Goal: Communication & Community: Answer question/provide support

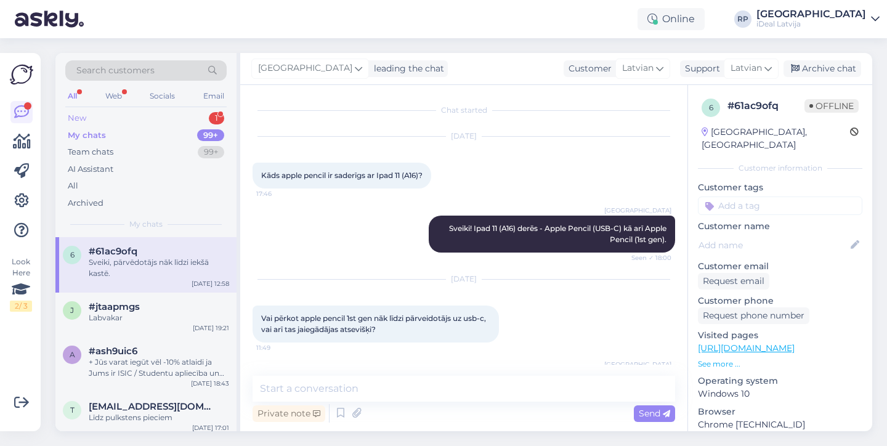
scroll to position [44, 0]
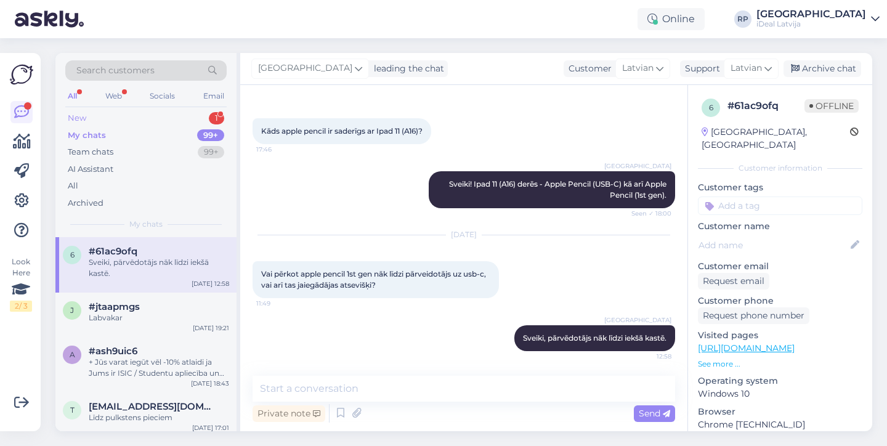
click at [134, 117] on div "New 1" at bounding box center [145, 118] width 161 height 17
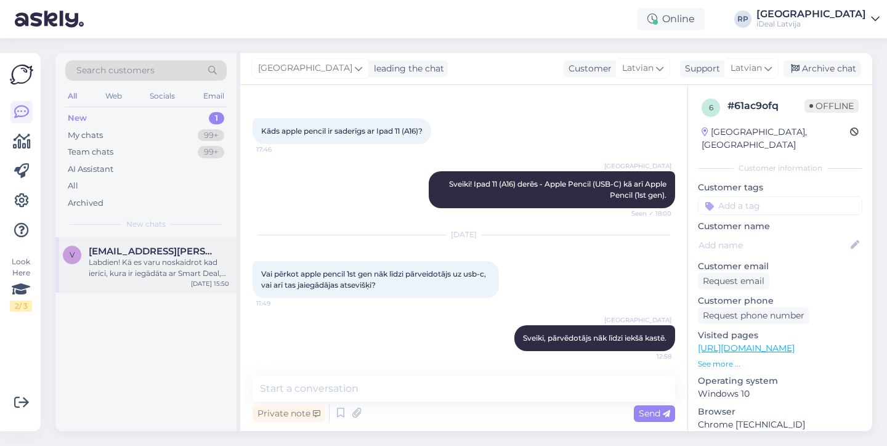
click at [133, 266] on div "Labdien! Kā es varu noskaidrot kad ierīci, kura ir iegādāta ar Smart Deal, varu…" at bounding box center [159, 268] width 140 height 22
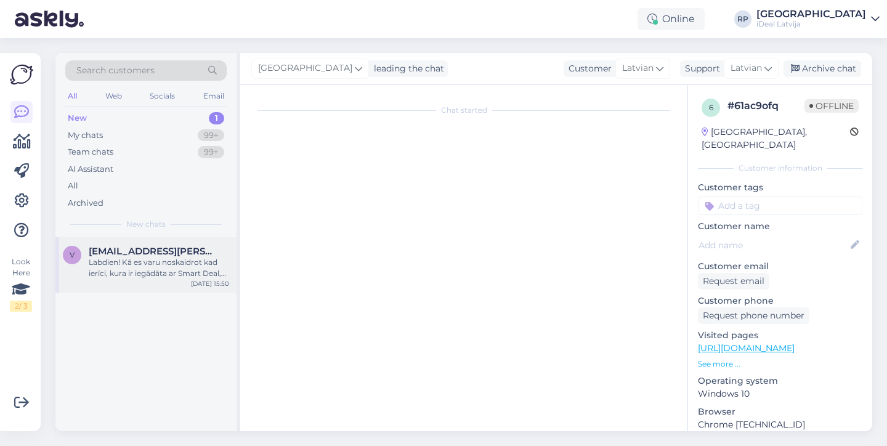
scroll to position [0, 0]
click at [186, 268] on div "Labdien! Kā es varu noskaidrot kad ierīci, kura ir iegādāta ar Smart Deal, varu…" at bounding box center [159, 268] width 140 height 22
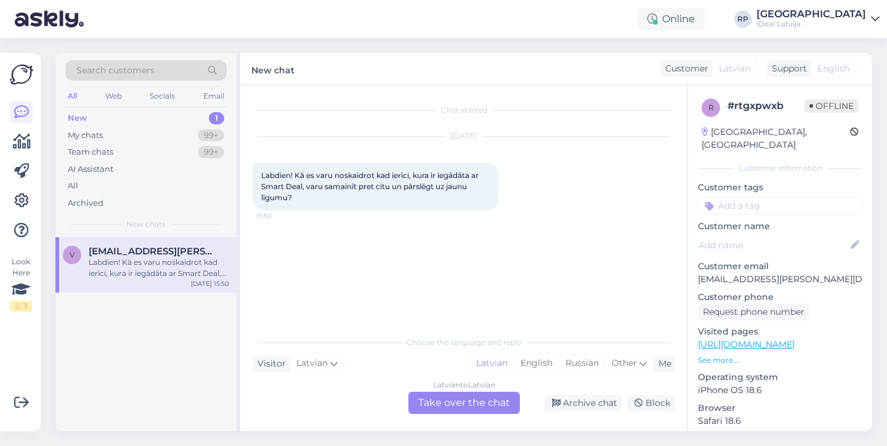
click at [186, 117] on div "New 1" at bounding box center [145, 118] width 161 height 17
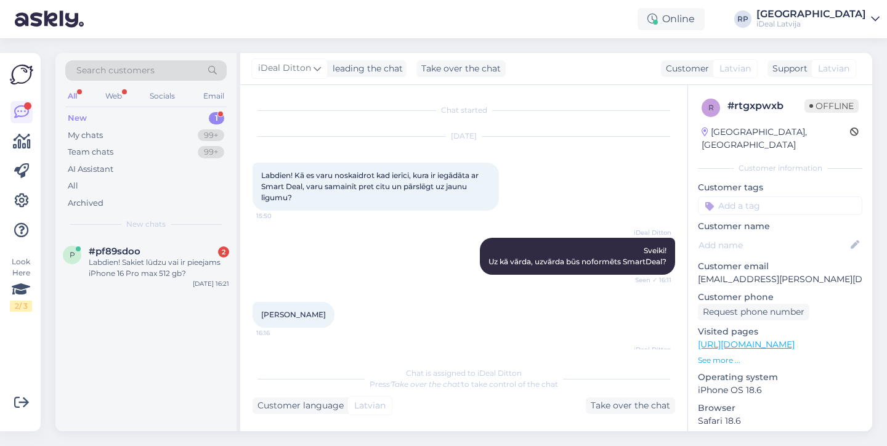
scroll to position [142, 0]
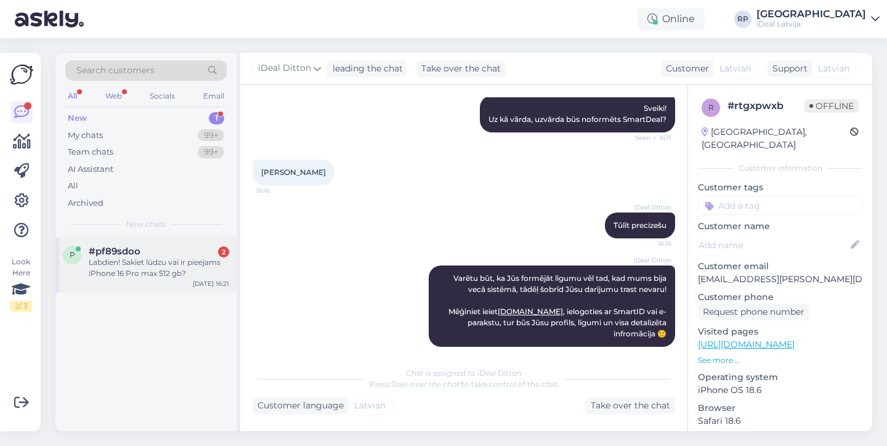
click at [144, 257] on div "Labdien! Sakiet lūdzu vai ir pieejams iPhone 16 Pro max 512 gb?" at bounding box center [159, 268] width 140 height 22
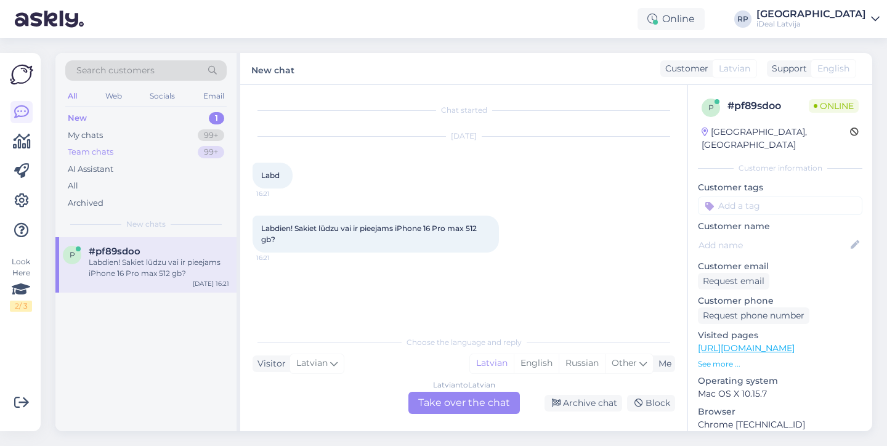
click at [159, 148] on div "Team chats 99+" at bounding box center [145, 151] width 161 height 17
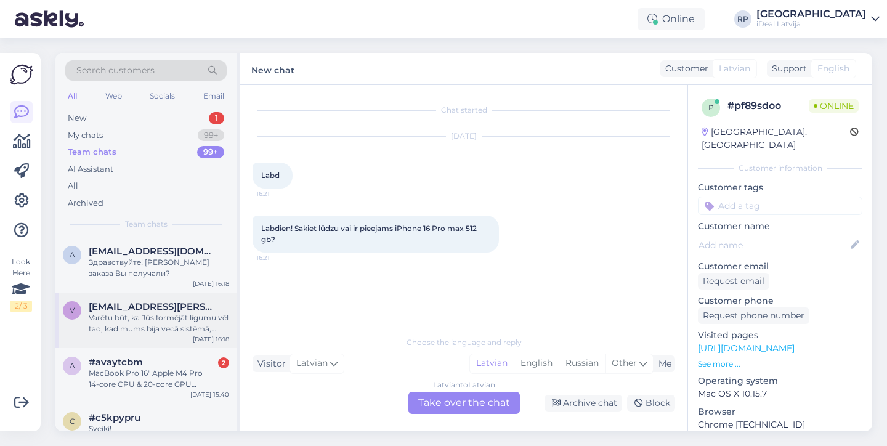
click at [126, 297] on div "v [EMAIL_ADDRESS][PERSON_NAME][DOMAIN_NAME] Varētu būt, ka Jūs formējāt līgumu …" at bounding box center [145, 319] width 181 height 55
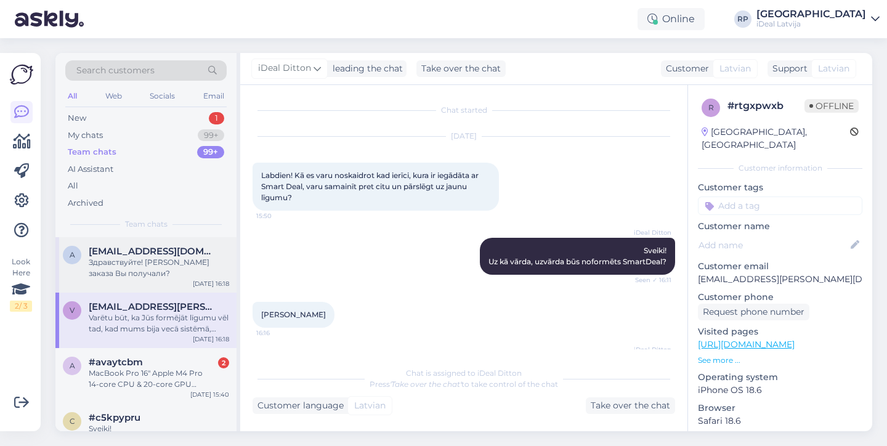
click at [202, 251] on span "[EMAIL_ADDRESS][DOMAIN_NAME]" at bounding box center [153, 251] width 128 height 11
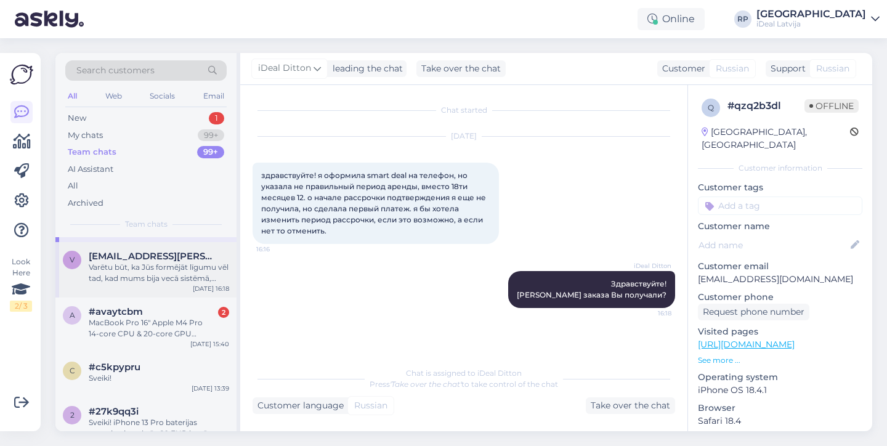
scroll to position [66, 0]
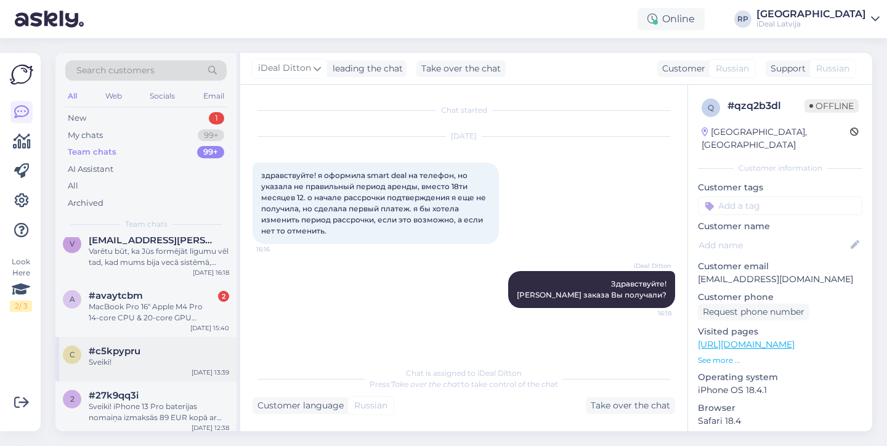
click at [171, 357] on div "Sveiki!" at bounding box center [159, 362] width 140 height 11
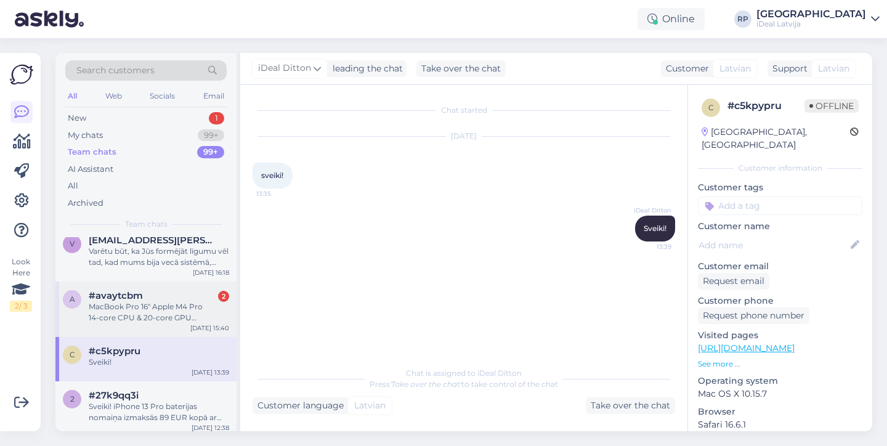
click at [180, 313] on div "MacBook Pro 16" Apple M4 Pro 14‑core CPU & 20‑core GPU 24GB/512GB Silver RUS" at bounding box center [159, 312] width 140 height 22
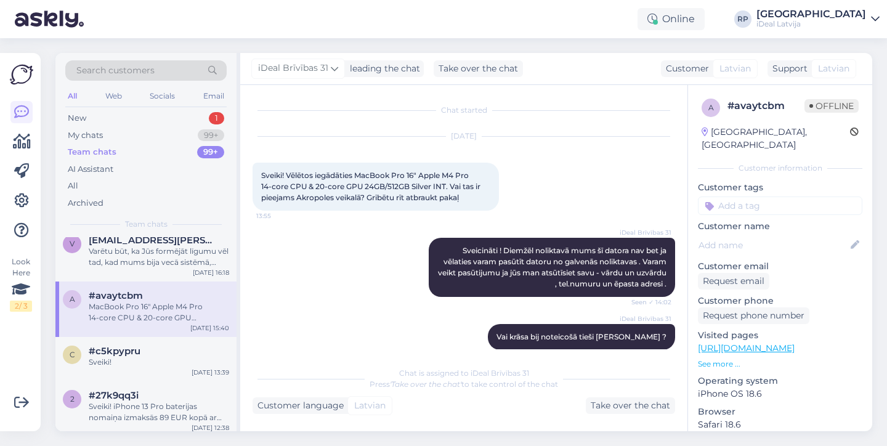
scroll to position [0, 0]
click at [150, 239] on span "[EMAIL_ADDRESS][PERSON_NAME][DOMAIN_NAME]" at bounding box center [153, 240] width 128 height 11
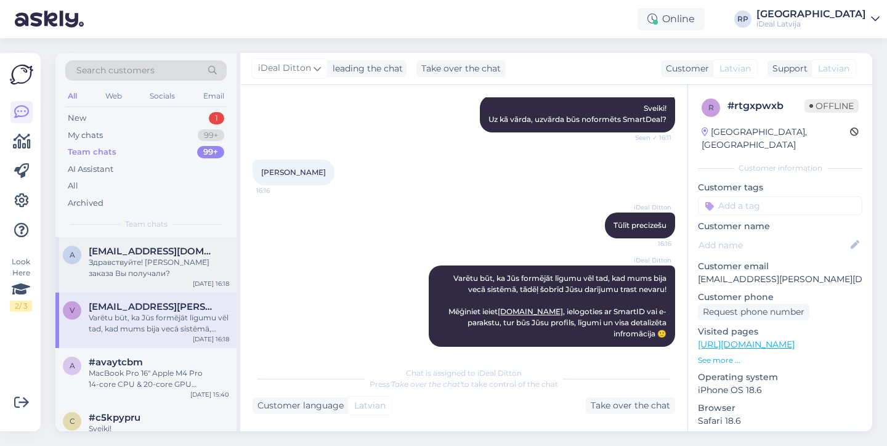
click at [149, 248] on span "[EMAIL_ADDRESS][DOMAIN_NAME]" at bounding box center [153, 251] width 128 height 11
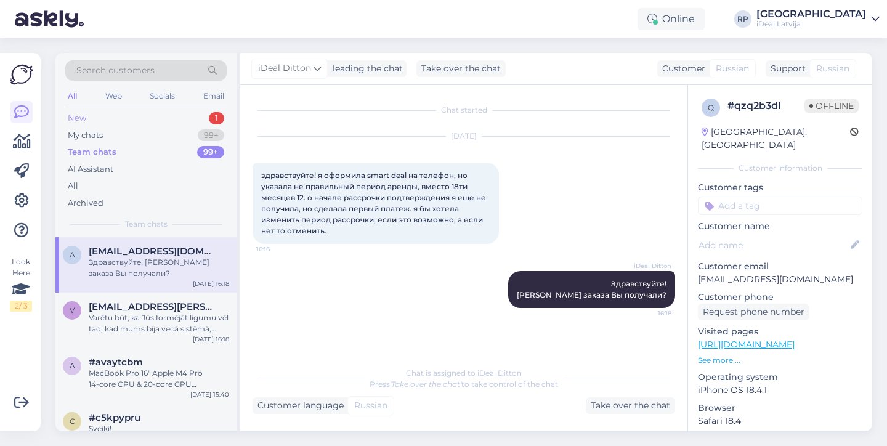
click at [205, 123] on div "New 1" at bounding box center [145, 118] width 161 height 17
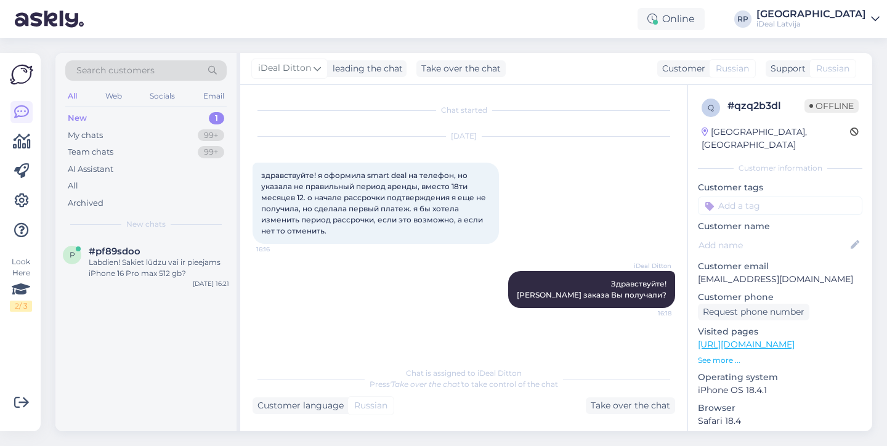
click at [148, 118] on div "New 1" at bounding box center [145, 118] width 161 height 17
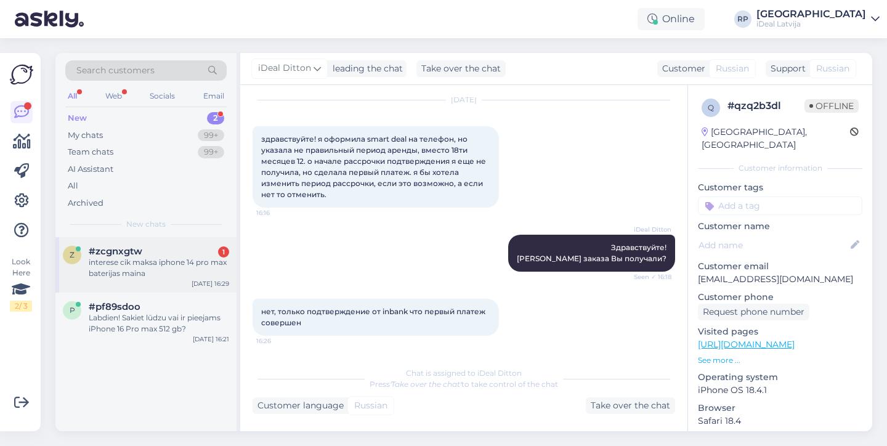
click at [152, 267] on div "interese cik maksa iphone 14 pro max baterijas maina" at bounding box center [159, 268] width 140 height 22
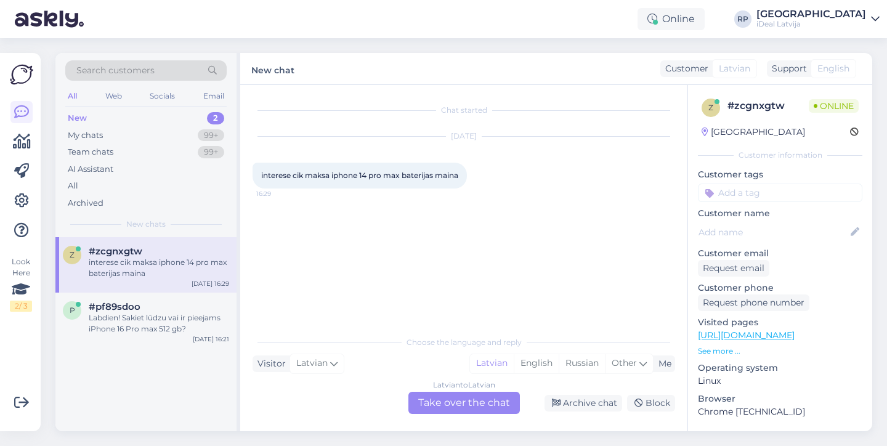
click at [452, 407] on div "Latvian to Latvian Take over the chat" at bounding box center [463, 403] width 111 height 22
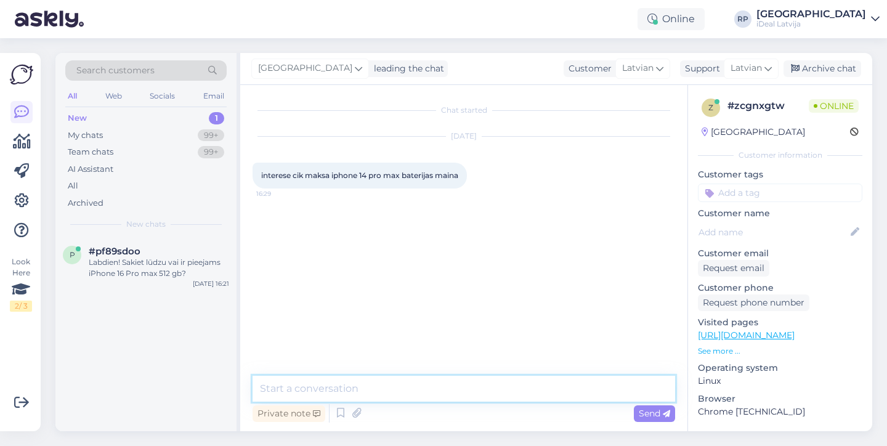
click at [379, 382] on textarea at bounding box center [463, 389] width 422 height 26
click at [496, 391] on textarea "Sveiki! Baterijas nomaiņa šim modelim maksās 99EUR" at bounding box center [463, 389] width 422 height 26
click at [541, 384] on textarea "Sveiki! Baterijas nomaiņa šim modelim maksās -99EUR" at bounding box center [463, 389] width 422 height 26
type textarea "Sveiki! Baterijas nomaiņa šim modelim maksās -99EUR"
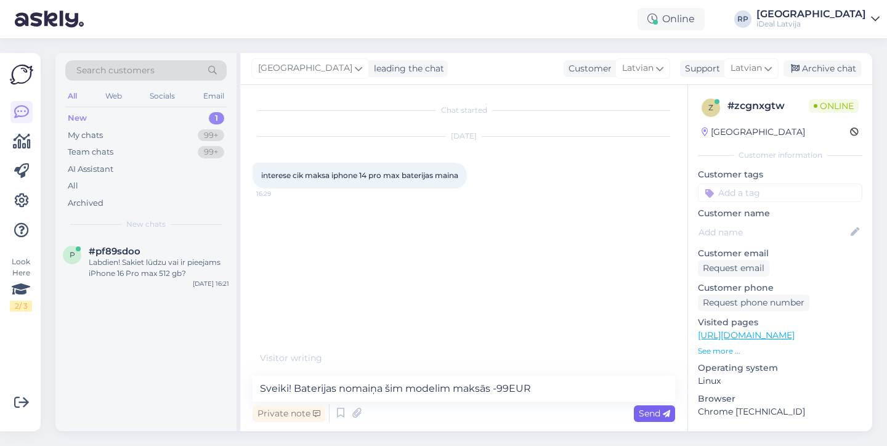
click at [663, 413] on icon at bounding box center [666, 413] width 7 height 7
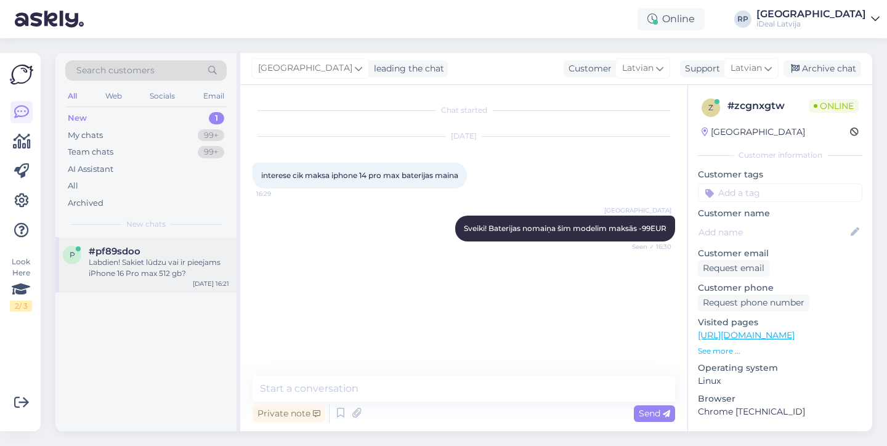
click at [122, 266] on div "Labdien! Sakiet lūdzu vai ir pieejams iPhone 16 Pro max 512 gb?" at bounding box center [159, 268] width 140 height 22
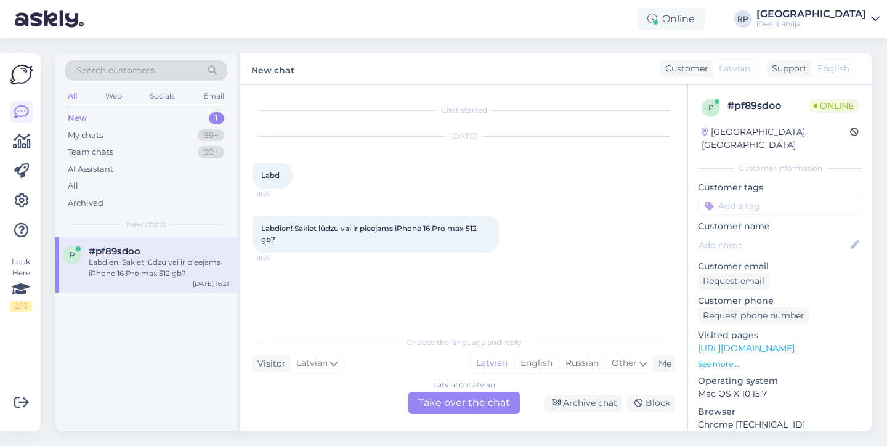
click at [183, 121] on div "New 1" at bounding box center [145, 118] width 161 height 17
click at [171, 134] on div "My chats 99+" at bounding box center [145, 135] width 161 height 17
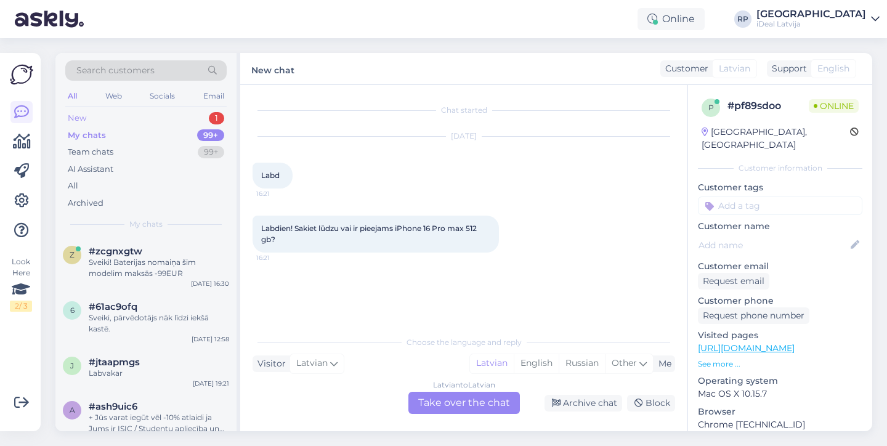
click at [177, 118] on div "New 1" at bounding box center [145, 118] width 161 height 17
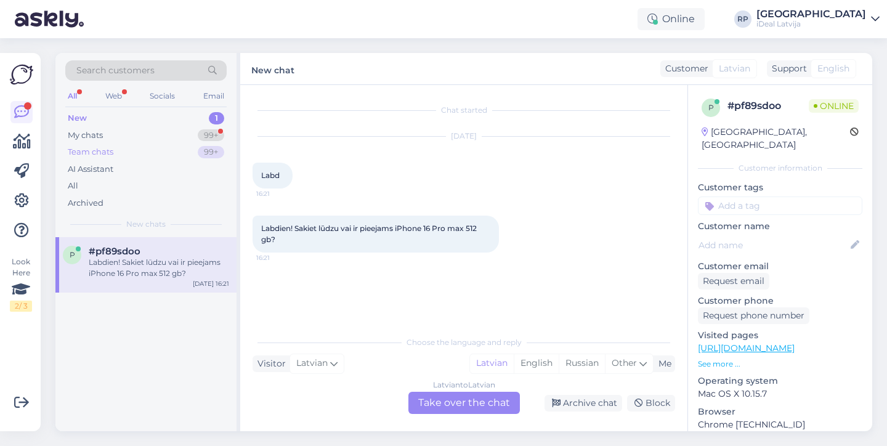
click at [196, 144] on div "Team chats 99+" at bounding box center [145, 151] width 161 height 17
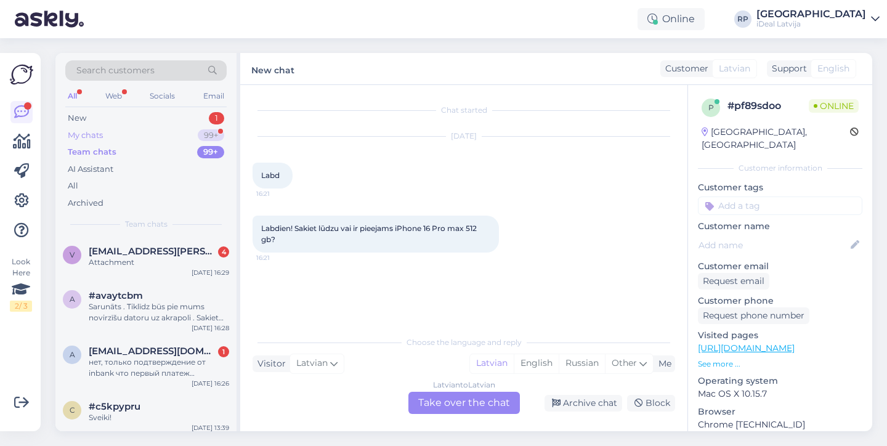
click at [193, 133] on div "My chats 99+" at bounding box center [145, 135] width 161 height 17
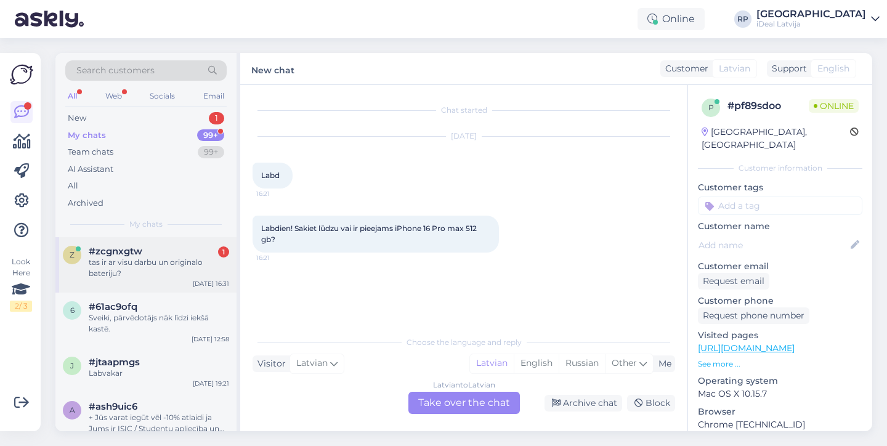
click at [169, 274] on div "tas ir ar visu darbu un originalo bateriju?" at bounding box center [159, 268] width 140 height 22
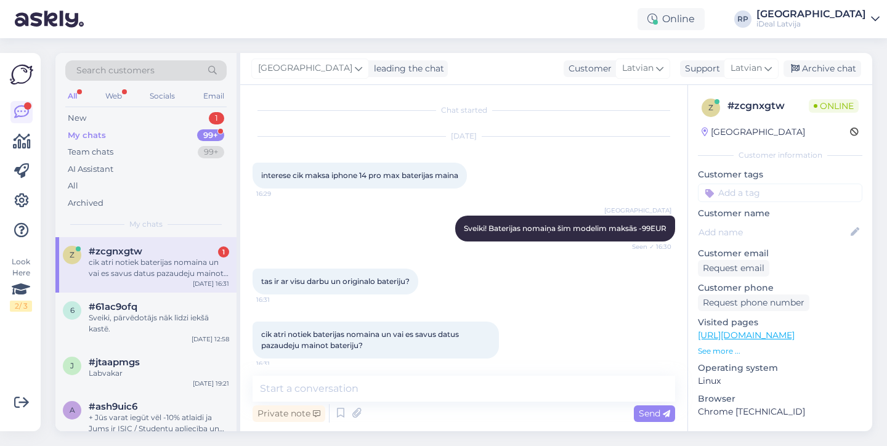
scroll to position [7, 0]
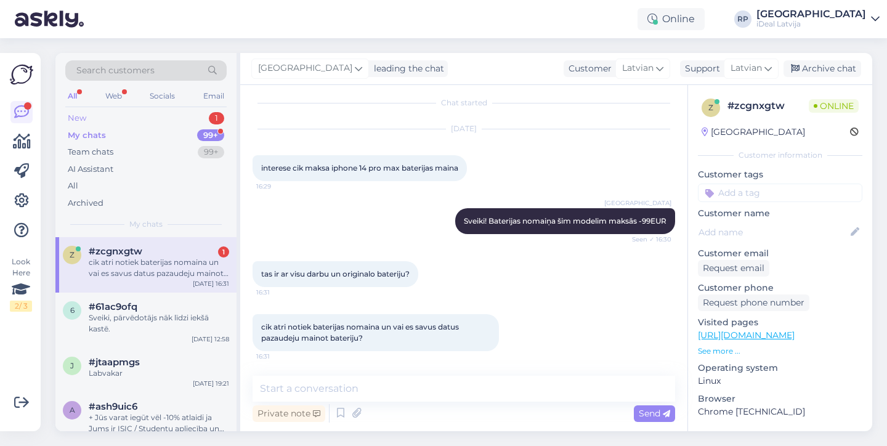
click at [99, 116] on div "New 1" at bounding box center [145, 118] width 161 height 17
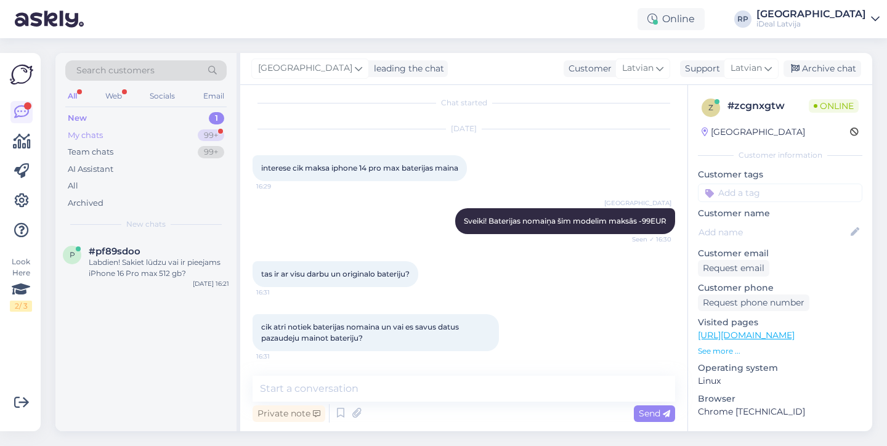
click at [101, 135] on div "My chats" at bounding box center [85, 135] width 35 height 12
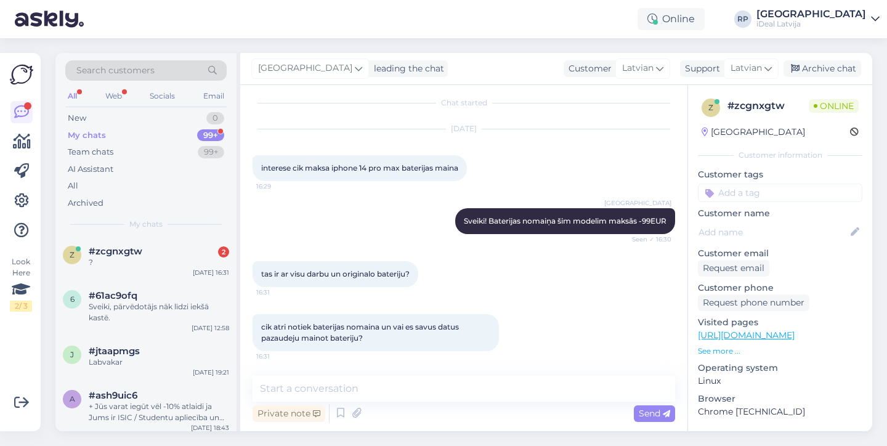
scroll to position [60, 0]
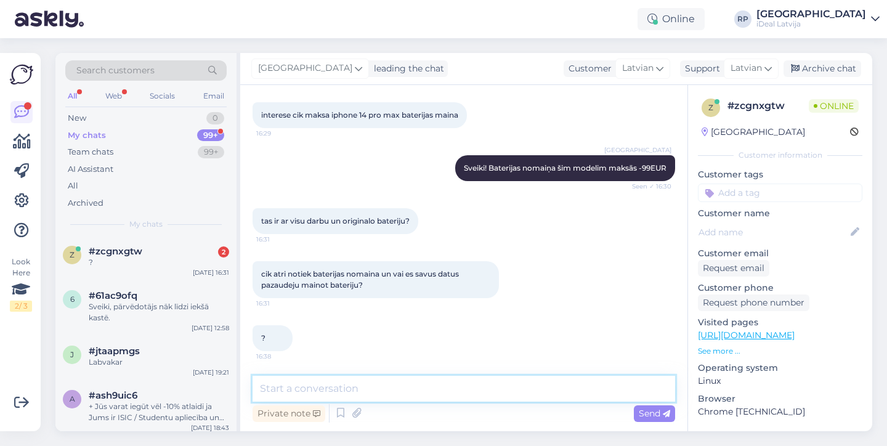
click at [291, 393] on textarea at bounding box center [463, 389] width 422 height 26
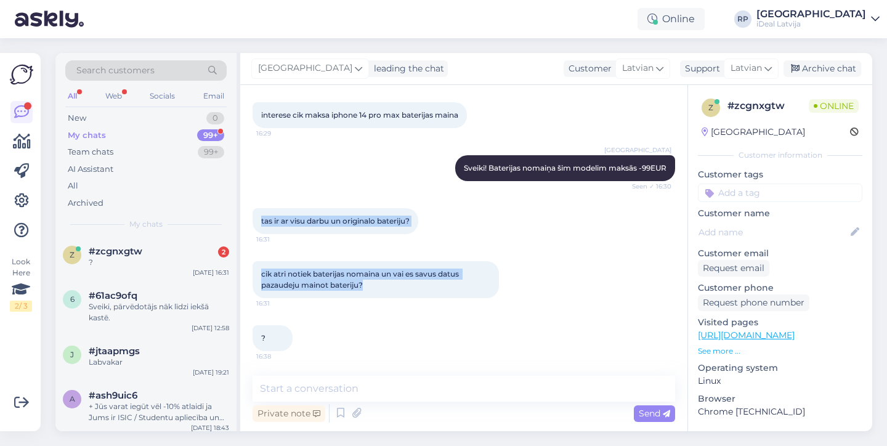
drag, startPoint x: 261, startPoint y: 221, endPoint x: 397, endPoint y: 301, distance: 157.9
click at [397, 301] on div "Chat started [DATE] interese cik maksa iphone 14 pro max baterijas maina 16:29 …" at bounding box center [468, 230] width 433 height 267
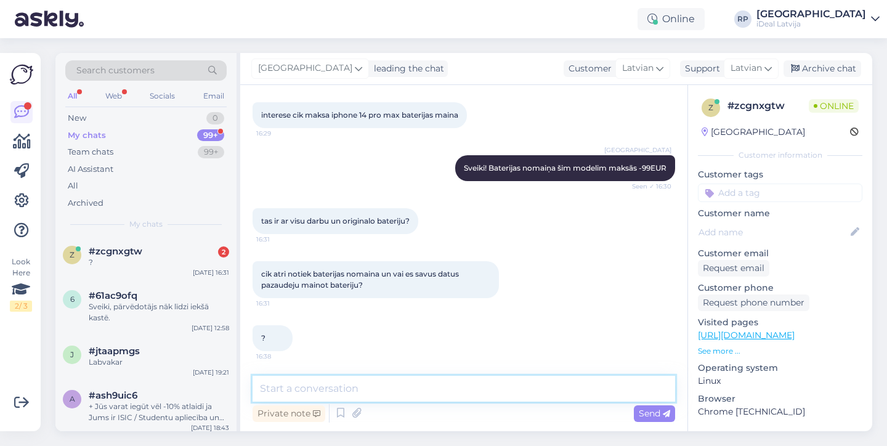
click at [388, 393] on textarea at bounding box center [463, 389] width 422 height 26
type textarea "Cena ir par orģinālās baterijas nomaiņu ar darbu."
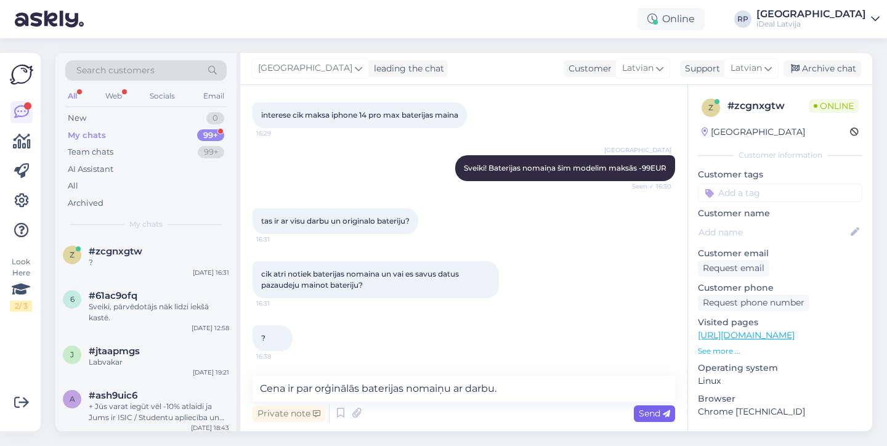
click at [664, 414] on icon at bounding box center [666, 413] width 7 height 7
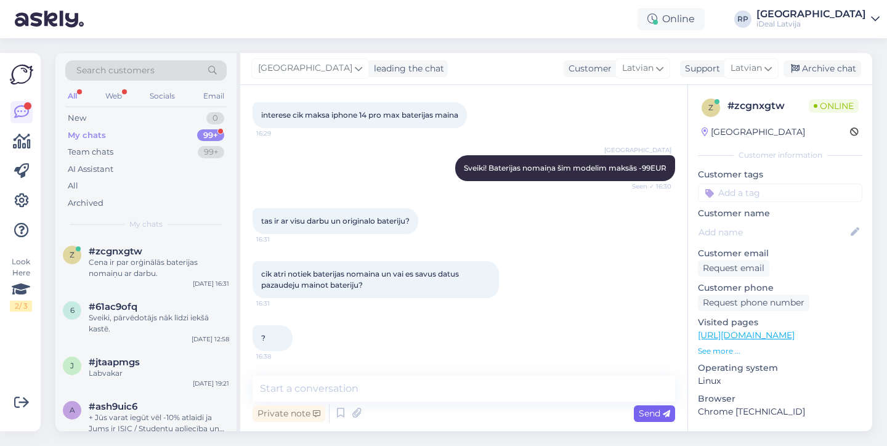
scroll to position [113, 0]
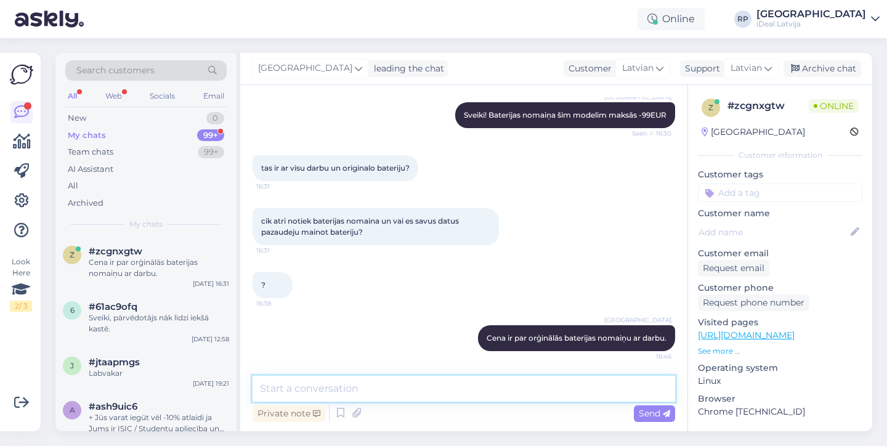
click at [374, 390] on textarea at bounding box center [463, 389] width 422 height 26
paste textarea "[URL][DOMAIN_NAME]"
type textarea "h"
type textarea "b"
type textarea "Baterijas nomaiņa aizņem aptuveni 1-2h"
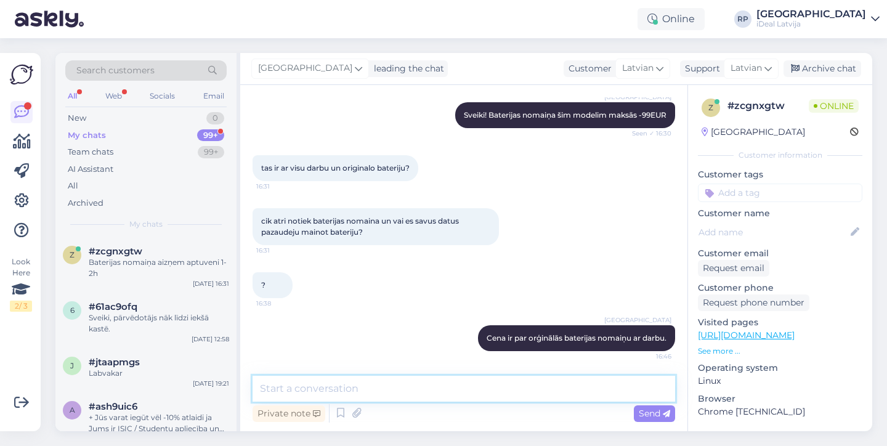
scroll to position [166, 0]
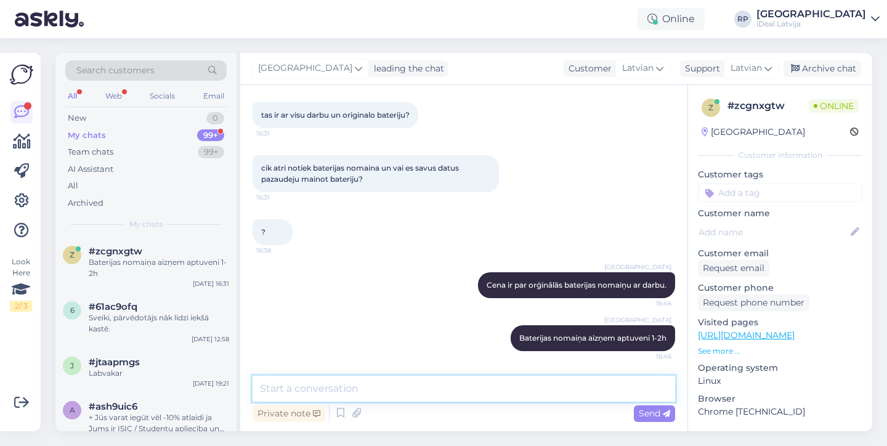
paste textarea "[URL][DOMAIN_NAME]"
type textarea "h"
type textarea "Iepriekš var pieteikt sev vēlamo laiku"
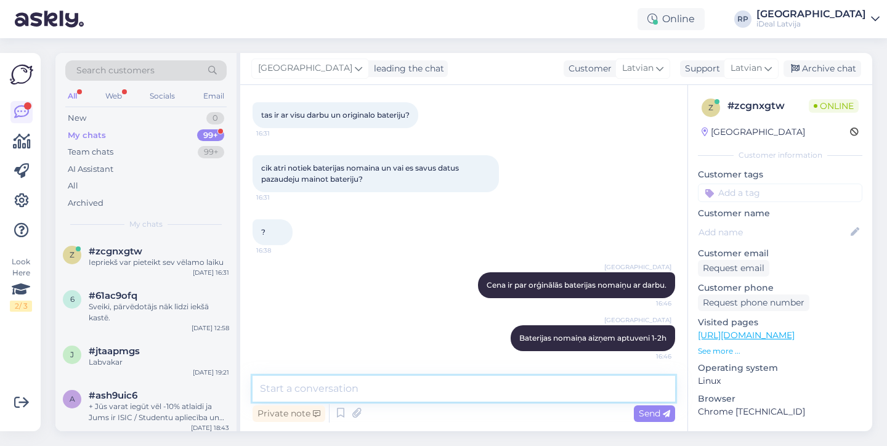
scroll to position [219, 0]
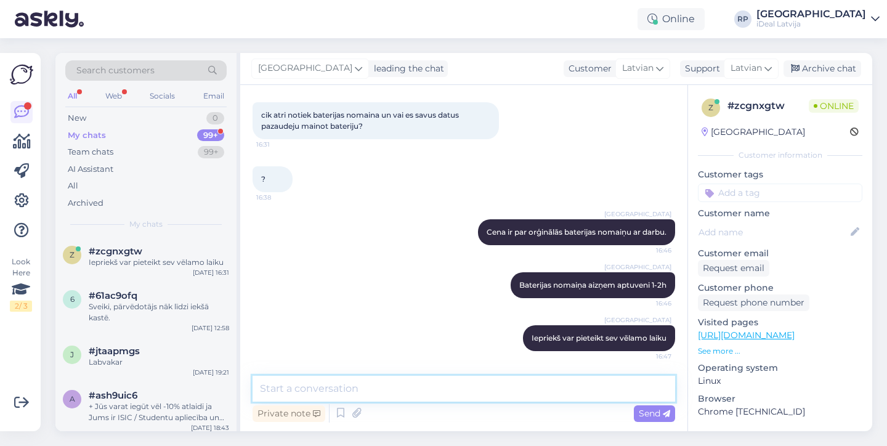
paste textarea "[URL][DOMAIN_NAME]"
type textarea "[URL][DOMAIN_NAME]"
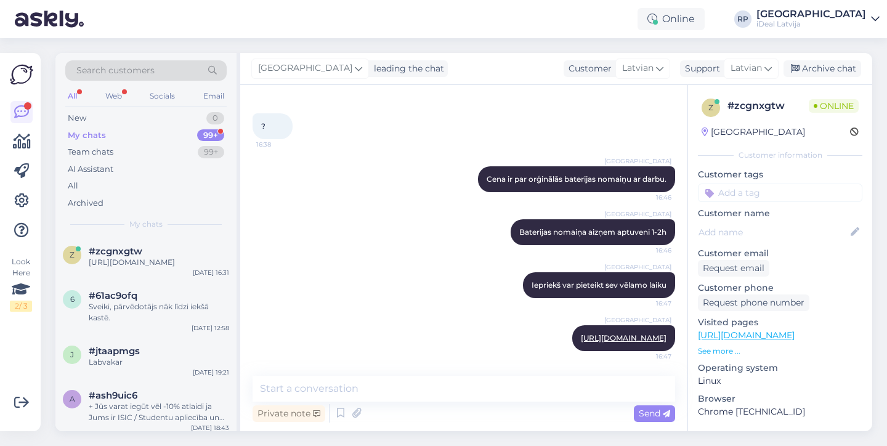
drag, startPoint x: 467, startPoint y: 344, endPoint x: 387, endPoint y: 229, distance: 140.2
click at [387, 229] on div "Chat started [DATE] interese cik maksa iphone 14 pro max baterijas maina 16:29 …" at bounding box center [468, 230] width 433 height 267
click at [429, 249] on div "Riga plaza Baterijas nomaiņa aizņem aptuveni 1-2h 16:46" at bounding box center [463, 232] width 422 height 53
click at [166, 124] on div "New 0" at bounding box center [145, 118] width 161 height 17
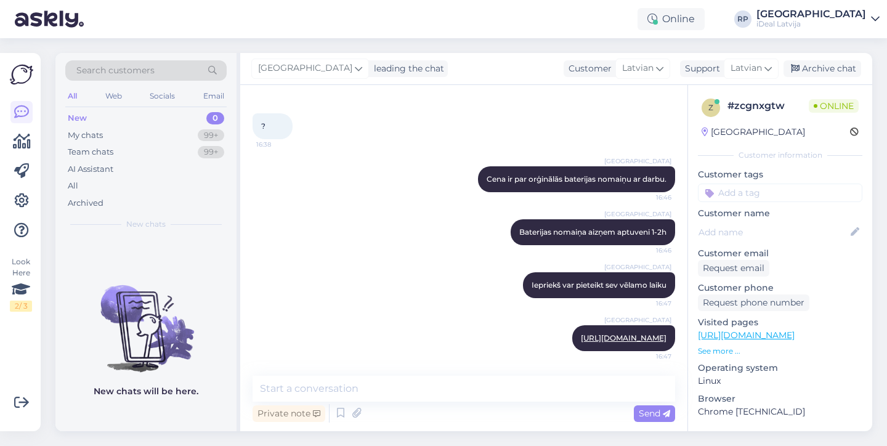
click at [127, 94] on div "All Web Socials Email" at bounding box center [145, 97] width 161 height 19
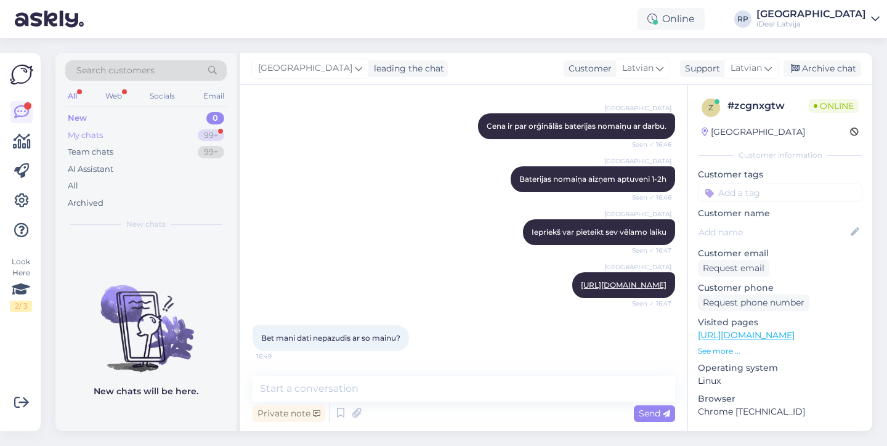
click at [155, 142] on div "My chats 99+" at bounding box center [145, 135] width 161 height 17
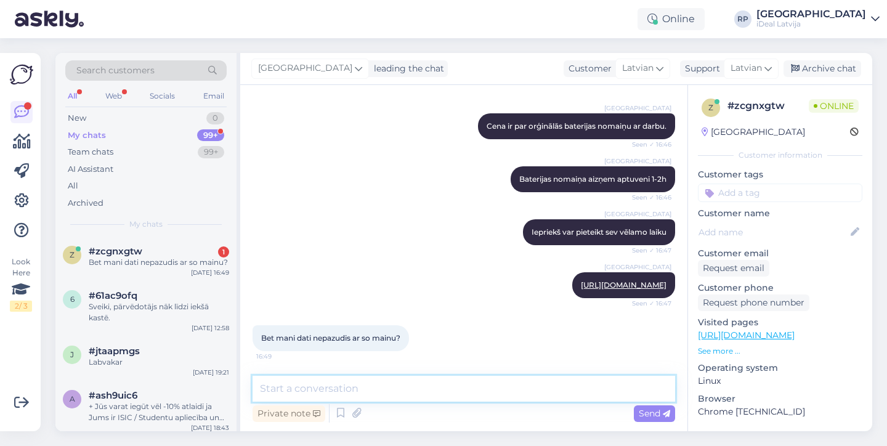
click at [341, 390] on textarea at bounding box center [463, 389] width 422 height 26
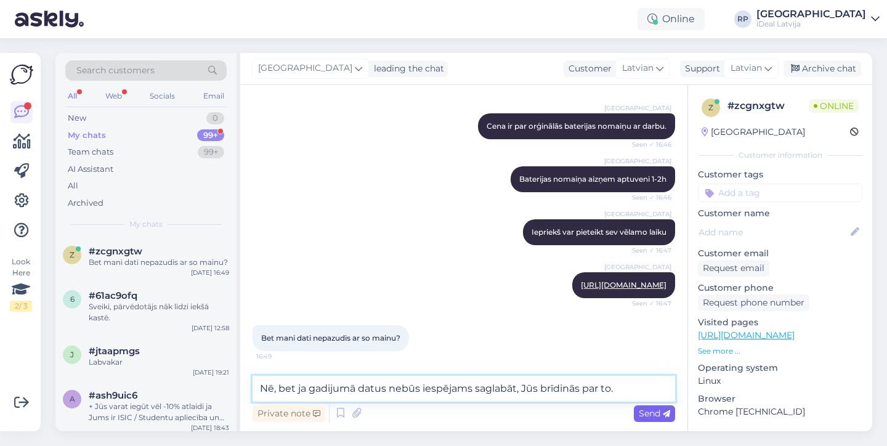
type textarea "Nē, bet ja gadijumā datus nebūs iespējams saglabāt, Jūs brīdinās par to."
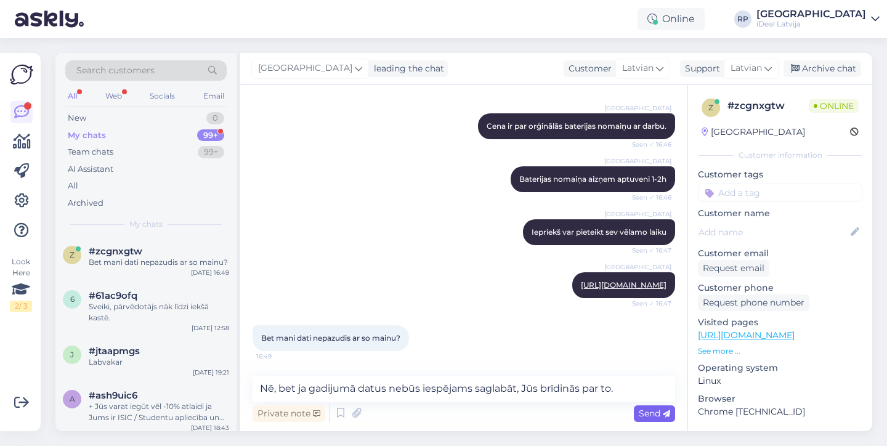
click at [661, 418] on span "Send" at bounding box center [654, 413] width 31 height 11
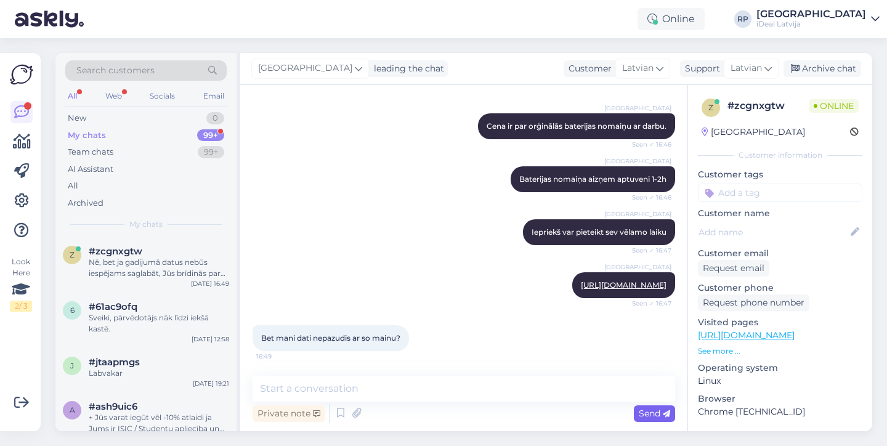
scroll to position [389, 0]
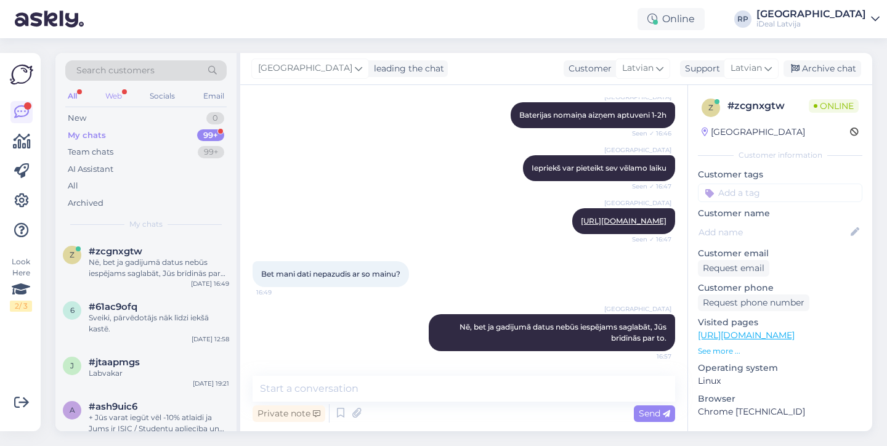
click at [111, 100] on div "Web" at bounding box center [114, 96] width 22 height 16
click at [79, 104] on div "All Web Socials Email" at bounding box center [145, 97] width 161 height 19
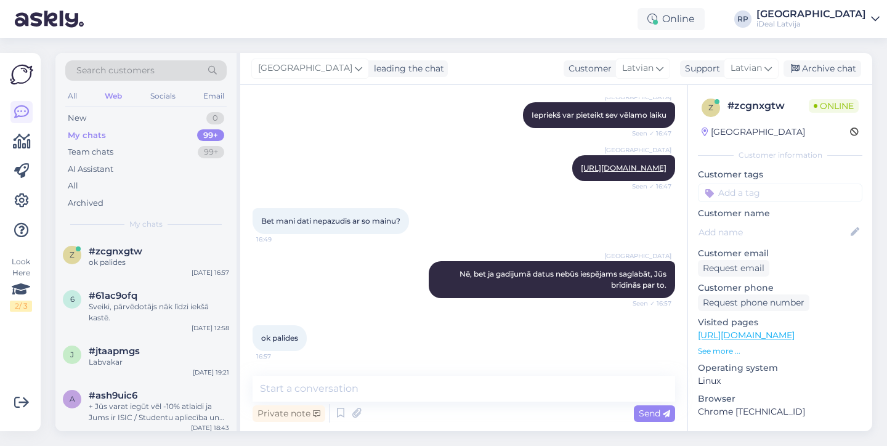
scroll to position [442, 0]
click at [129, 114] on div "New 1" at bounding box center [145, 118] width 161 height 17
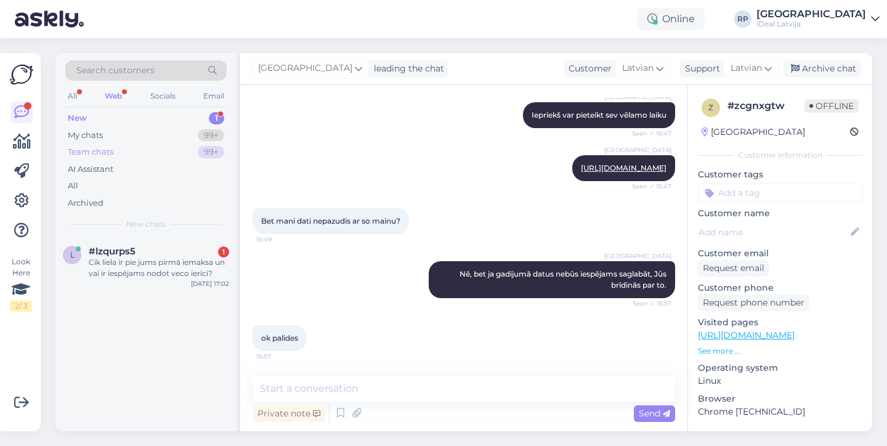
click at [127, 155] on div "Team chats 99+" at bounding box center [145, 151] width 161 height 17
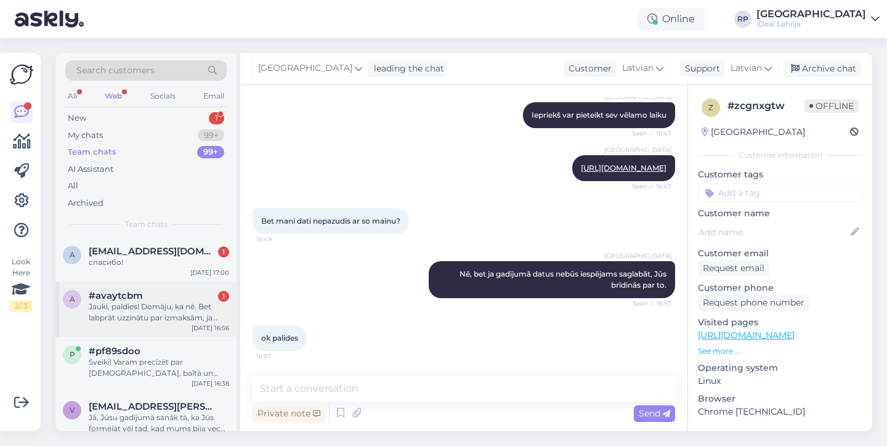
click at [116, 303] on div "Jauki, paldies! Domāju, ka nē. Bet labprāt uzzinātu par izmaksām, ja iegādājos …" at bounding box center [159, 312] width 140 height 22
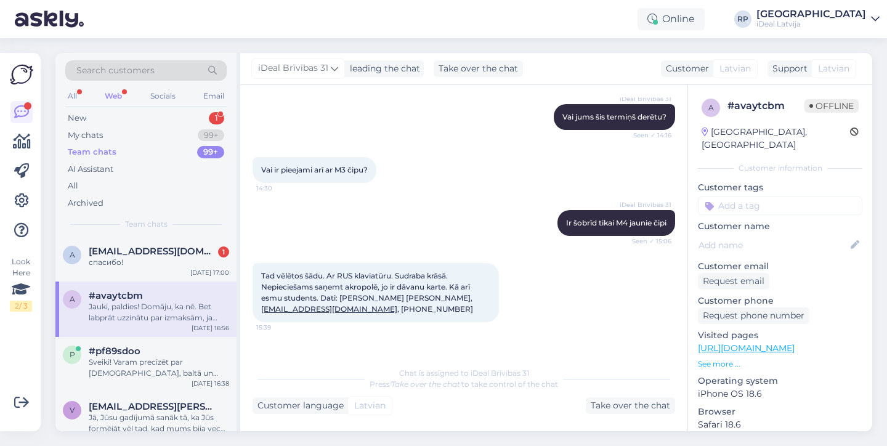
scroll to position [374, 0]
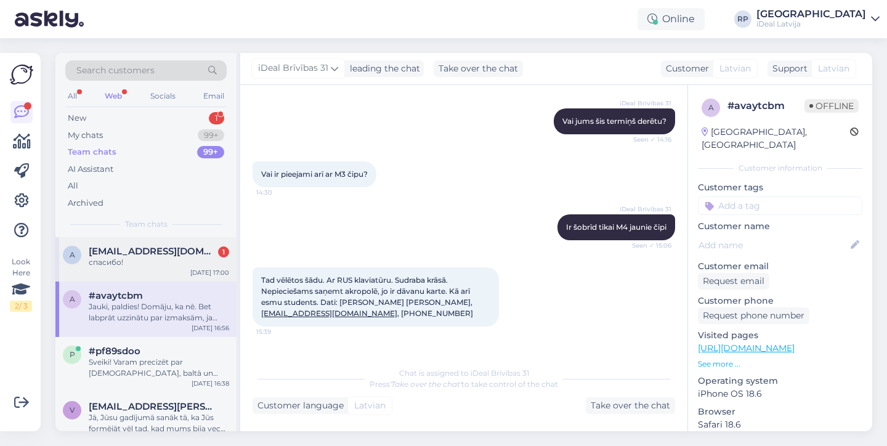
click at [198, 257] on div "спасибо!" at bounding box center [159, 262] width 140 height 11
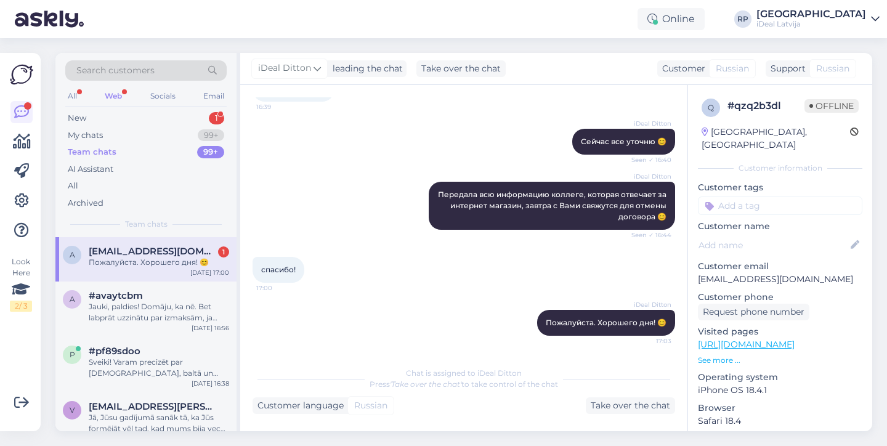
scroll to position [376, 0]
click at [103, 115] on div "New 1" at bounding box center [145, 118] width 161 height 17
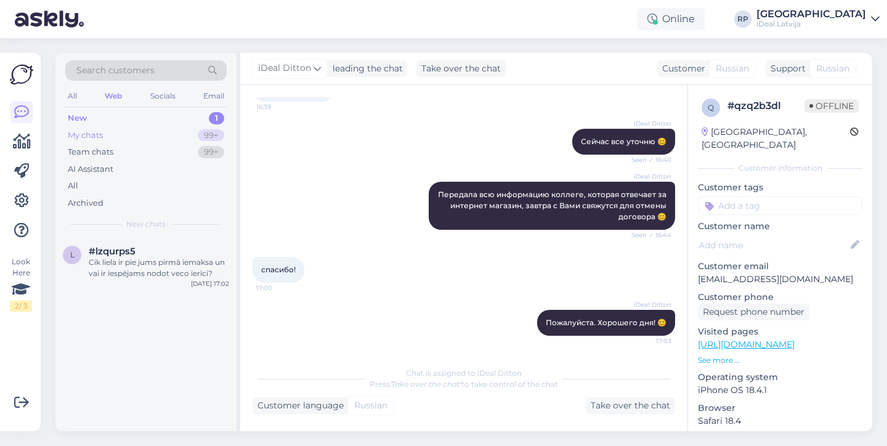
click at [129, 137] on div "My chats 99+" at bounding box center [145, 135] width 161 height 17
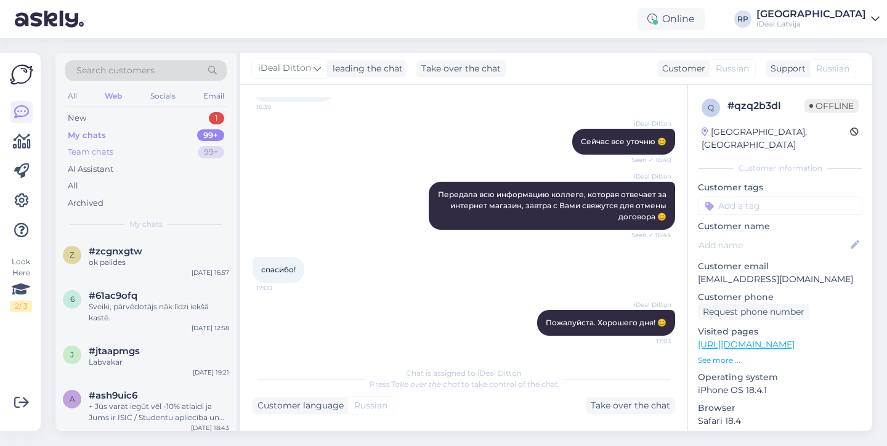
click at [134, 154] on div "Team chats 99+" at bounding box center [145, 151] width 161 height 17
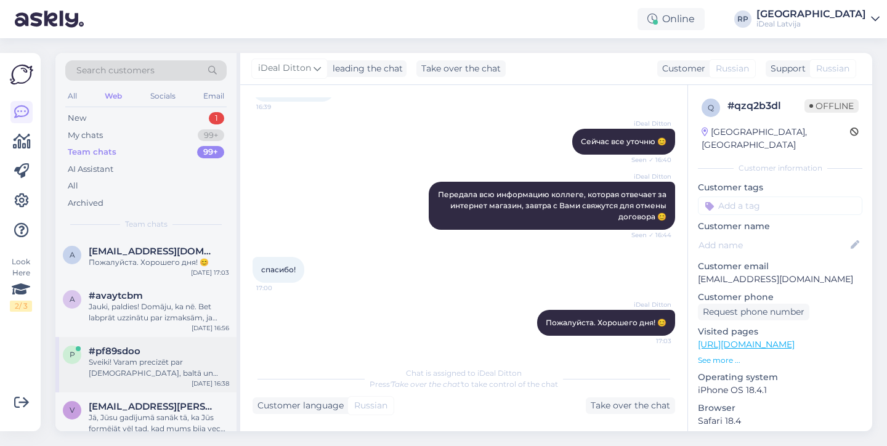
click at [151, 366] on div "Sveiki! Varam precizēt par [DEMOGRAPHIC_DATA], baltā un melnā krāsā. Vai vēlati…" at bounding box center [159, 368] width 140 height 22
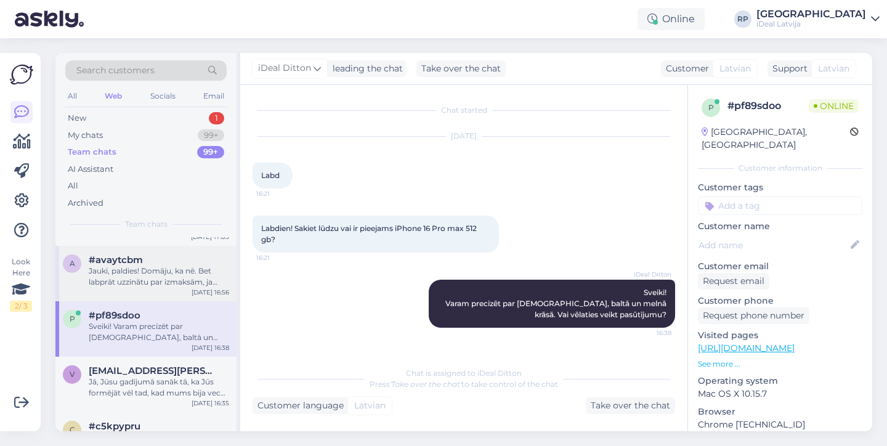
scroll to position [48, 0]
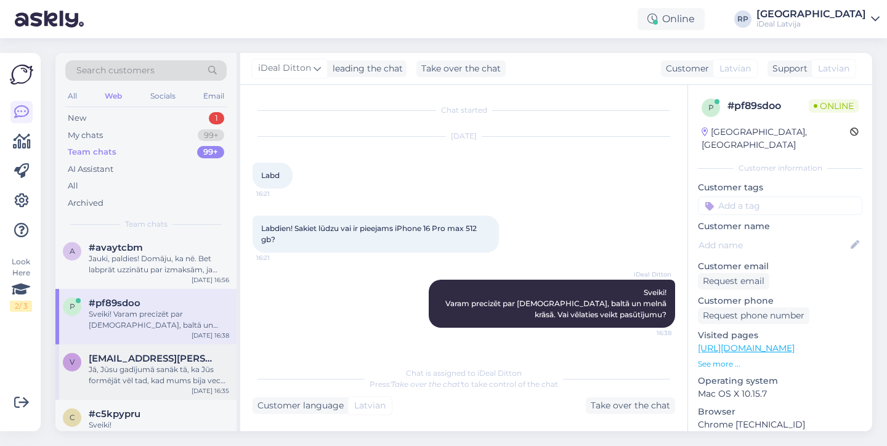
click at [124, 385] on div "v [EMAIL_ADDRESS][PERSON_NAME][DOMAIN_NAME] Jā, Jūsu gadījumā sanāk tā, ka Jūs …" at bounding box center [145, 371] width 181 height 55
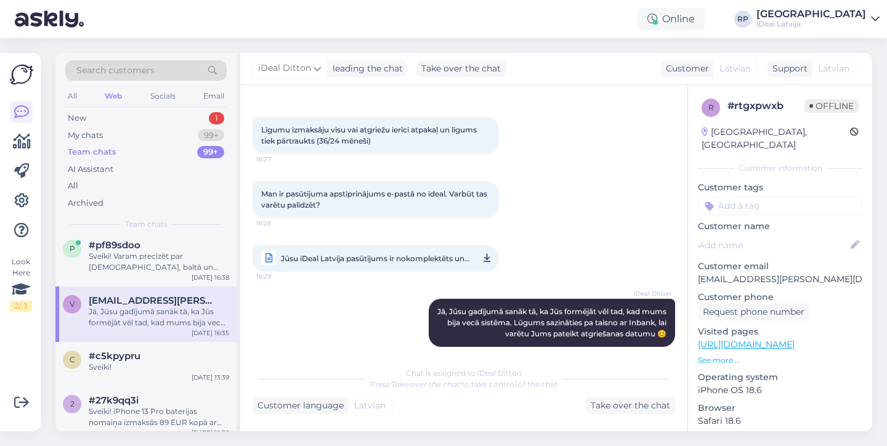
scroll to position [109, 0]
click at [120, 359] on div "Sveiki!" at bounding box center [159, 363] width 140 height 11
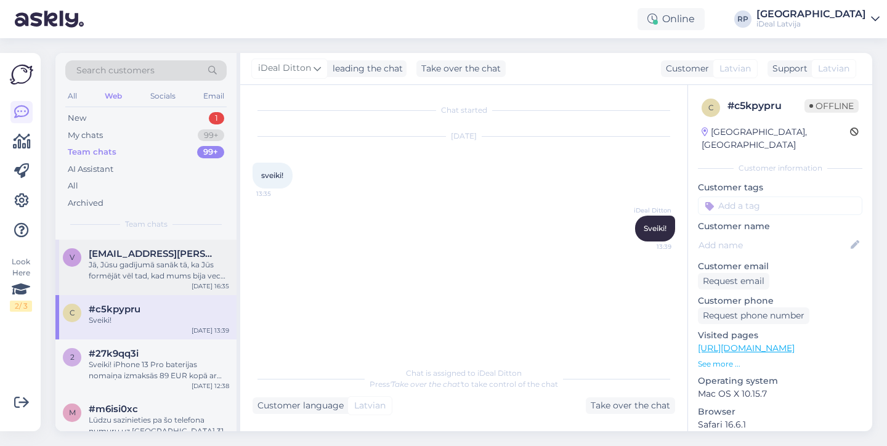
scroll to position [157, 0]
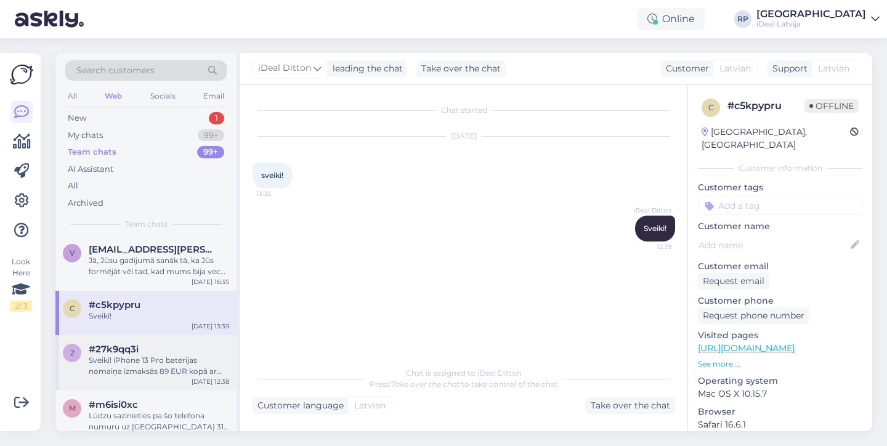
click at [143, 355] on div "Sveiki! iPhone 13 Pro baterijas nomaiņa izmaksās 89 EUR kopā ar darbu." at bounding box center [159, 366] width 140 height 22
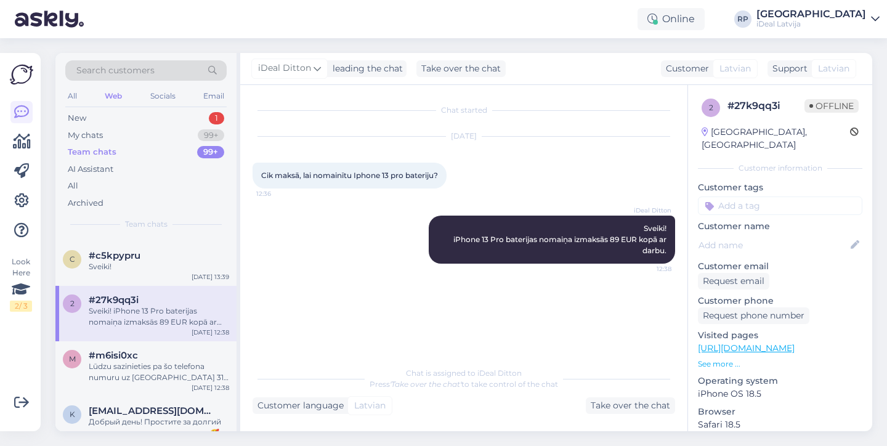
scroll to position [209, 0]
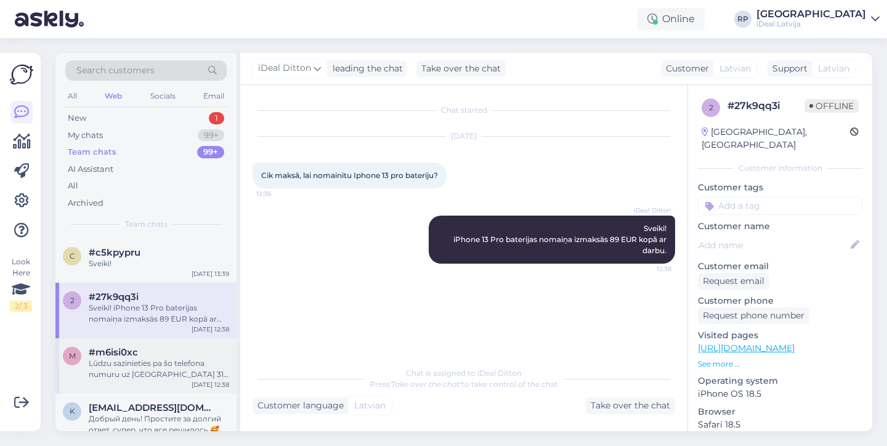
click at [143, 355] on div "#m6isi0xc" at bounding box center [159, 352] width 140 height 11
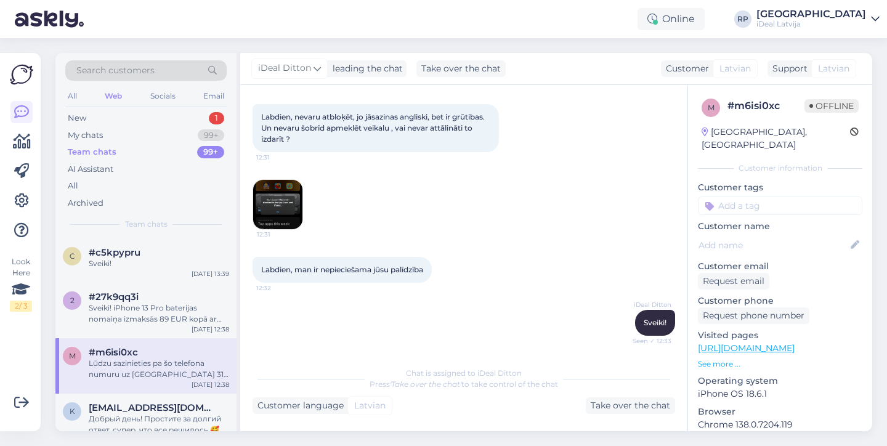
scroll to position [58, 0]
click at [277, 211] on img at bounding box center [277, 204] width 49 height 49
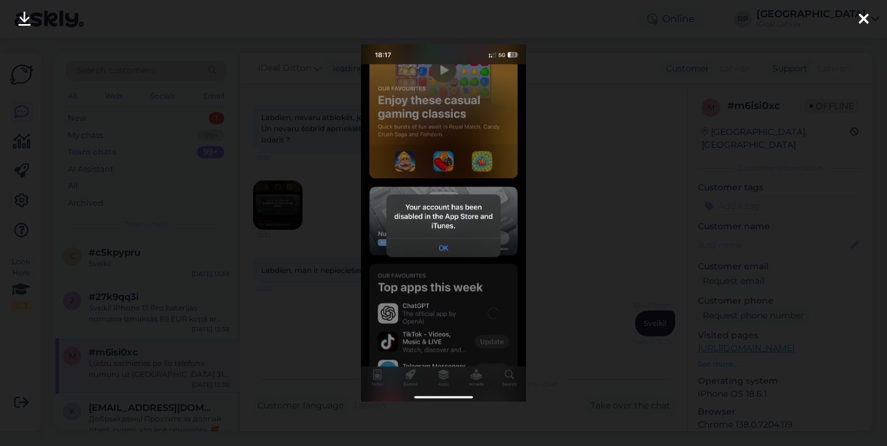
click at [546, 240] on div at bounding box center [443, 223] width 887 height 446
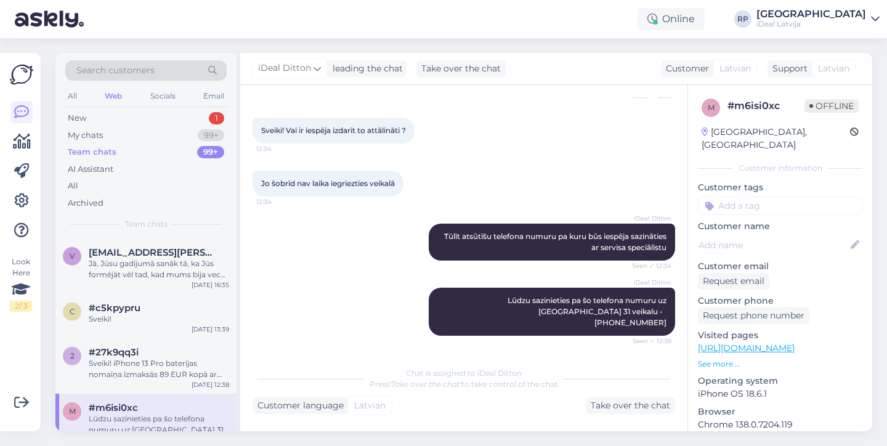
scroll to position [0, 0]
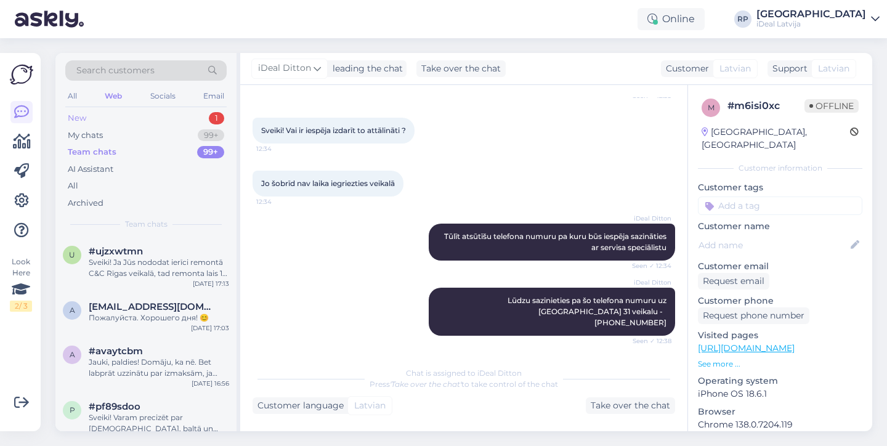
click at [77, 125] on div "New 1" at bounding box center [145, 118] width 161 height 17
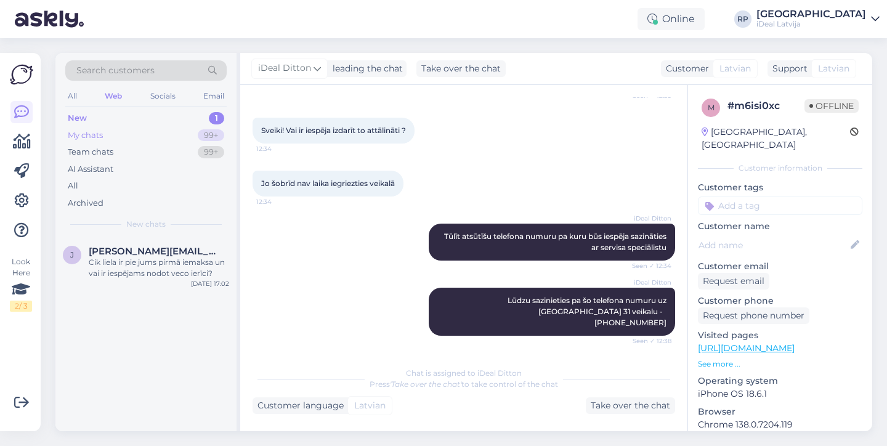
click at [174, 141] on div "My chats 99+" at bounding box center [145, 135] width 161 height 17
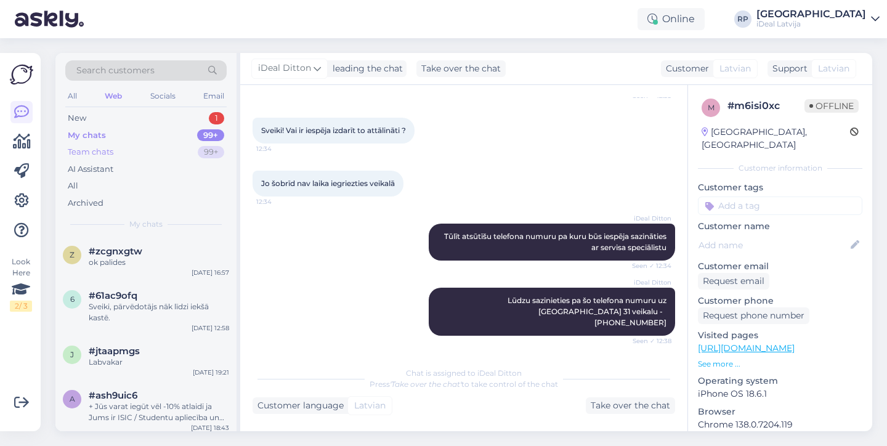
click at [162, 153] on div "Team chats 99+" at bounding box center [145, 151] width 161 height 17
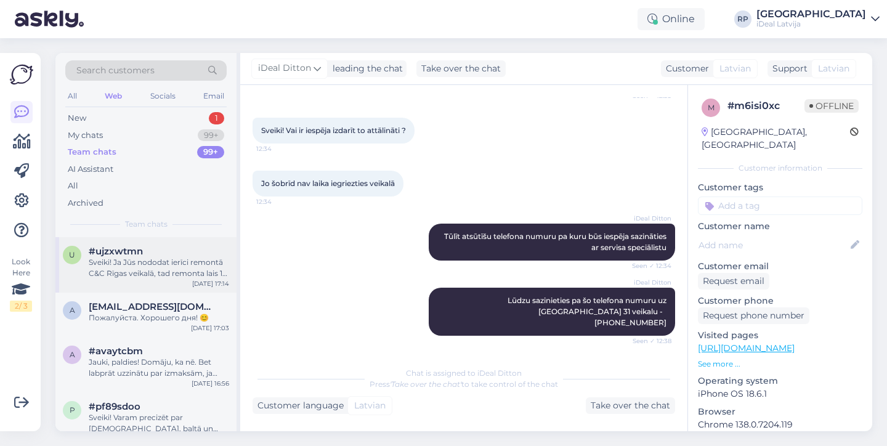
click at [156, 258] on div "Sveiki! Ja Jūs nododat ierīci remontā C&C Rīgas veikalā, tad remonta lais 1-3 d…" at bounding box center [159, 268] width 140 height 22
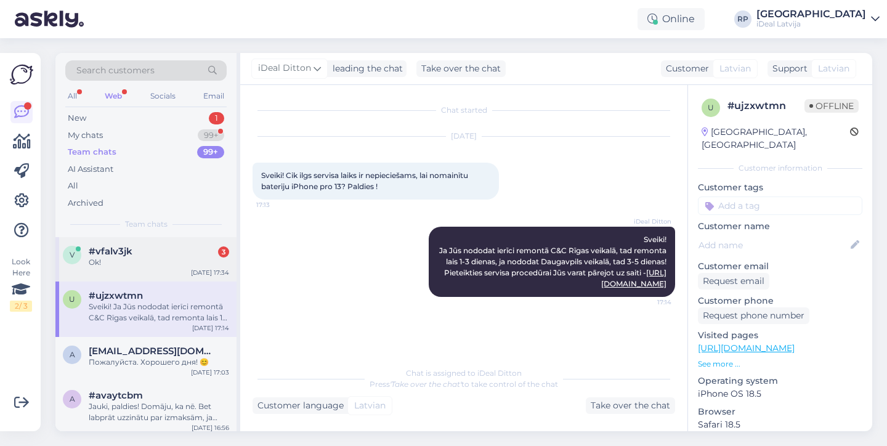
click at [183, 246] on div "#vfalv3jk 3" at bounding box center [159, 251] width 140 height 11
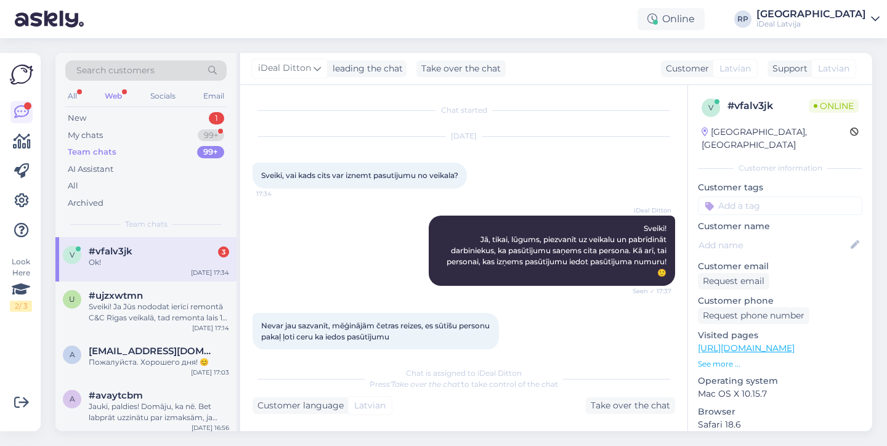
scroll to position [26, 0]
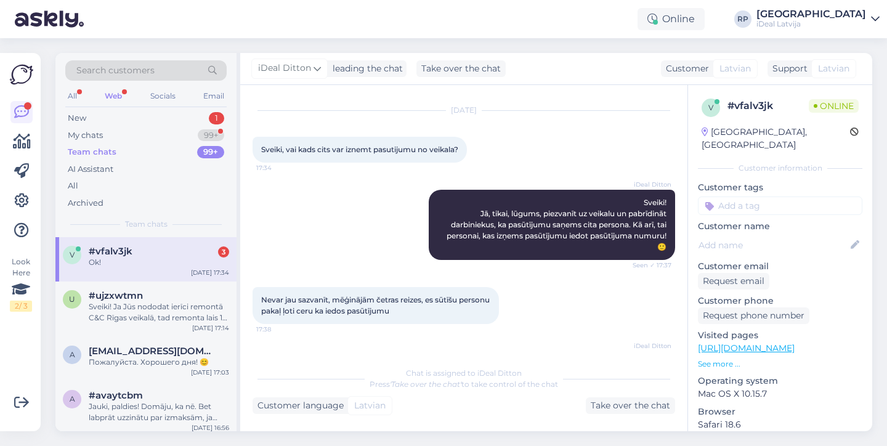
click at [183, 269] on div "v #vfalv3jk 3 Ok! [DATE] 17:34" at bounding box center [145, 259] width 181 height 44
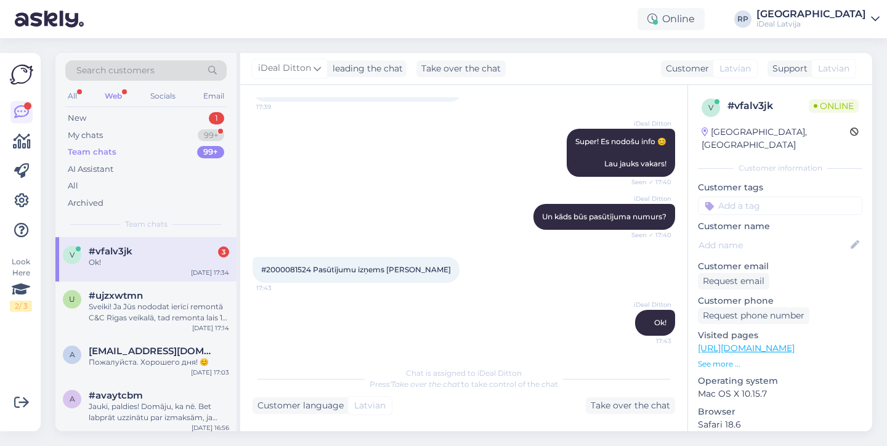
scroll to position [354, 0]
click at [132, 264] on div "Ok!" at bounding box center [159, 262] width 140 height 11
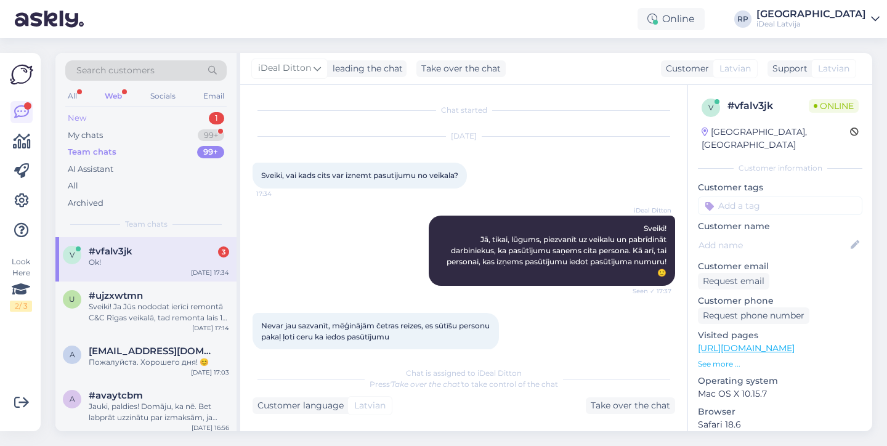
scroll to position [0, 0]
click at [148, 119] on div "New 1" at bounding box center [145, 118] width 161 height 17
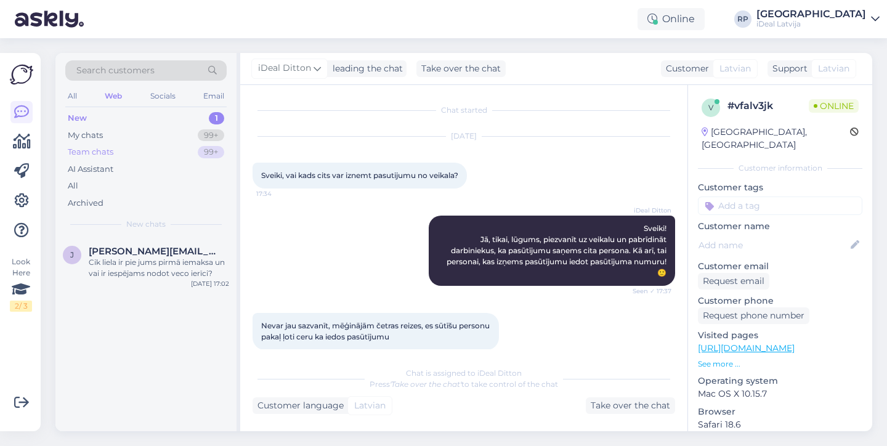
click at [149, 143] on div "Team chats 99+" at bounding box center [145, 151] width 161 height 17
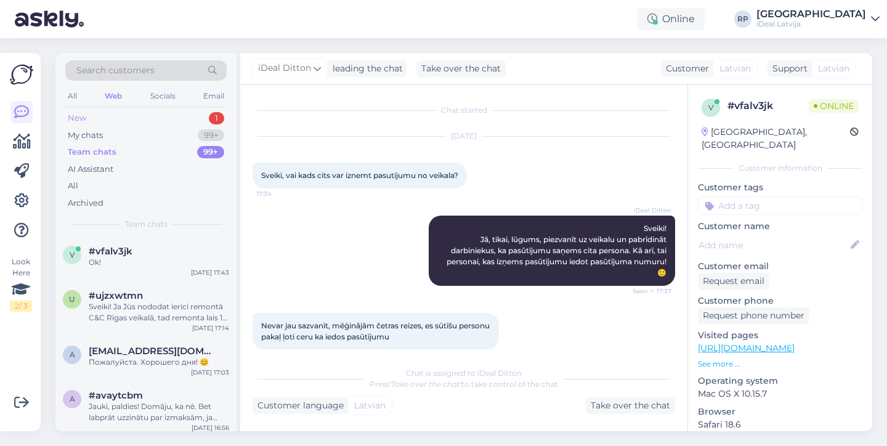
click at [179, 115] on div "New 1" at bounding box center [145, 118] width 161 height 17
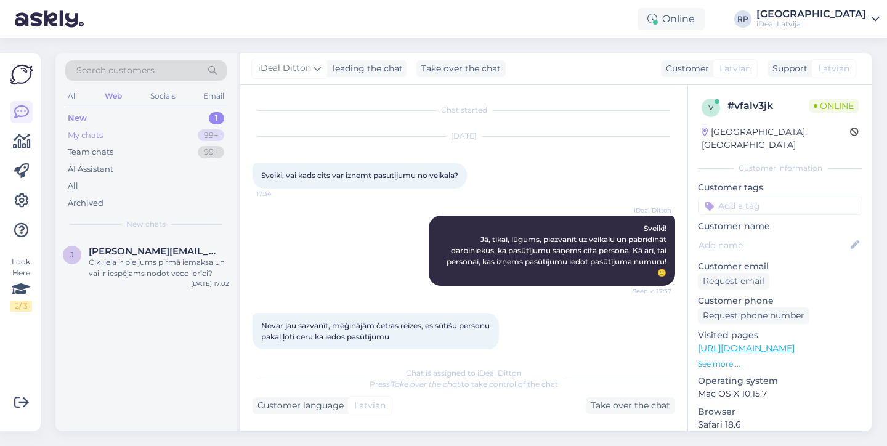
click at [137, 134] on div "My chats 99+" at bounding box center [145, 135] width 161 height 17
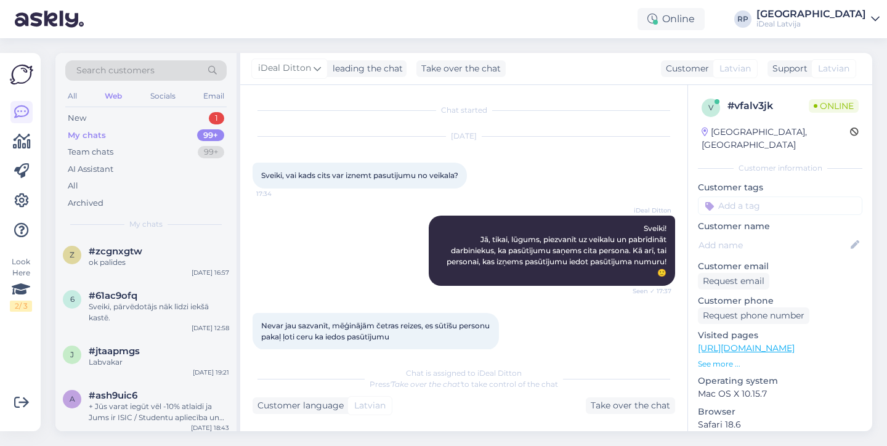
click at [76, 136] on div "My chats" at bounding box center [87, 135] width 38 height 12
click at [87, 156] on div "Team chats" at bounding box center [91, 152] width 46 height 12
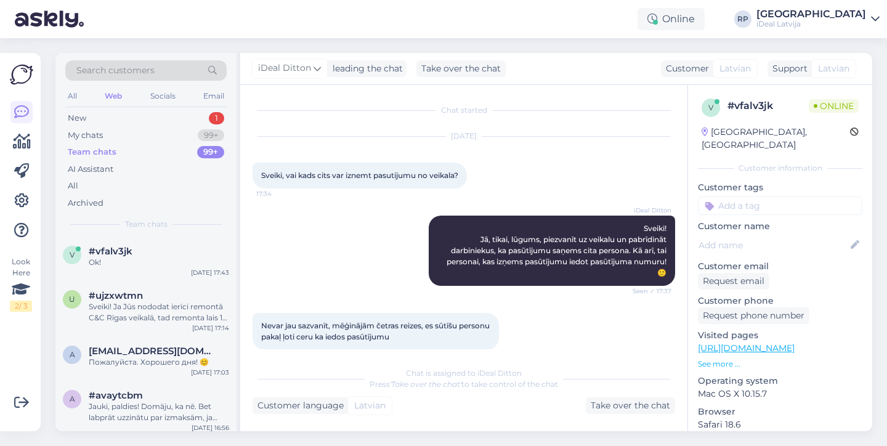
click at [619, 40] on div "Search customers All Web Socials Email New 1 My chats 99+ Team chats 99+ AI Ass…" at bounding box center [467, 242] width 839 height 408
click at [179, 113] on div "New 1" at bounding box center [145, 118] width 161 height 17
